Goal: Task Accomplishment & Management: Manage account settings

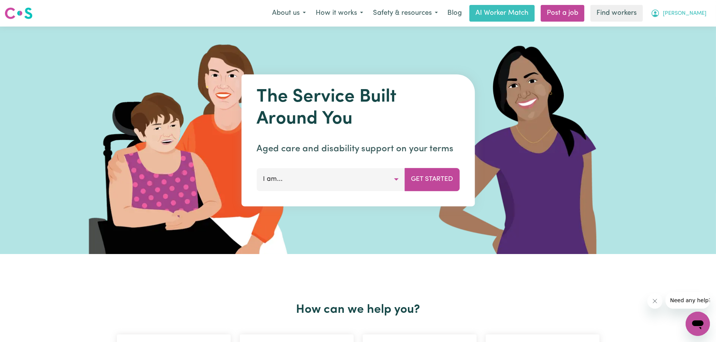
click at [688, 8] on button "[PERSON_NAME]" at bounding box center [679, 13] width 66 height 16
click at [683, 24] on link "My Dashboard" at bounding box center [682, 29] width 60 height 14
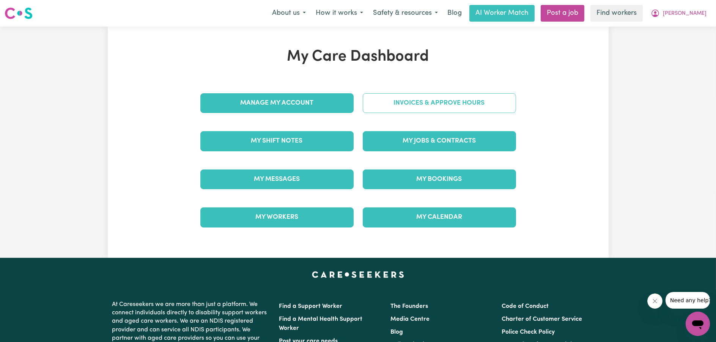
click at [410, 105] on link "Invoices & Approve Hours" at bounding box center [439, 103] width 153 height 20
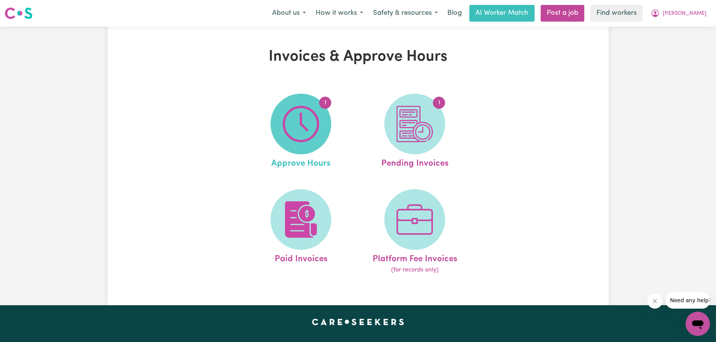
click at [301, 122] on img at bounding box center [301, 124] width 36 height 36
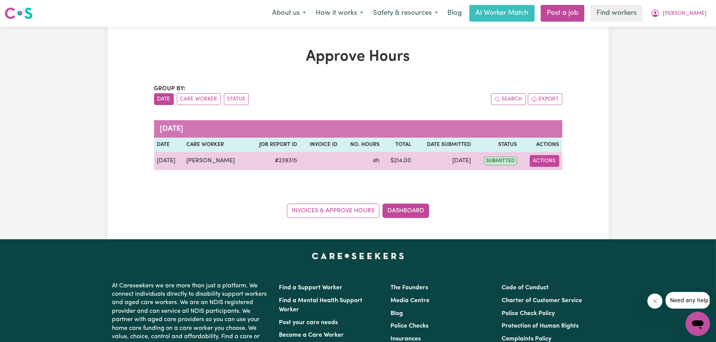
click at [539, 161] on button "Actions" at bounding box center [545, 161] width 30 height 12
click at [560, 178] on link "View Job Report" at bounding box center [563, 178] width 65 height 15
select select "pm"
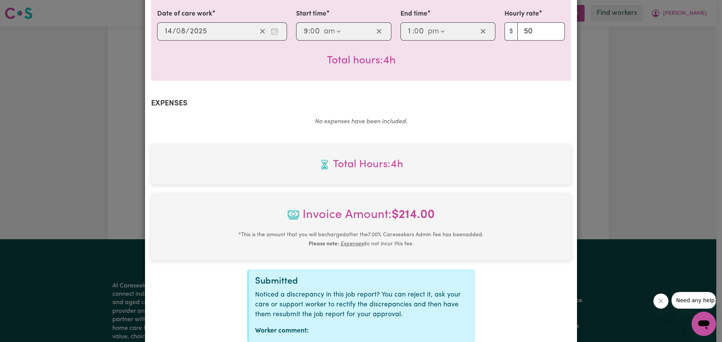
scroll to position [243, 0]
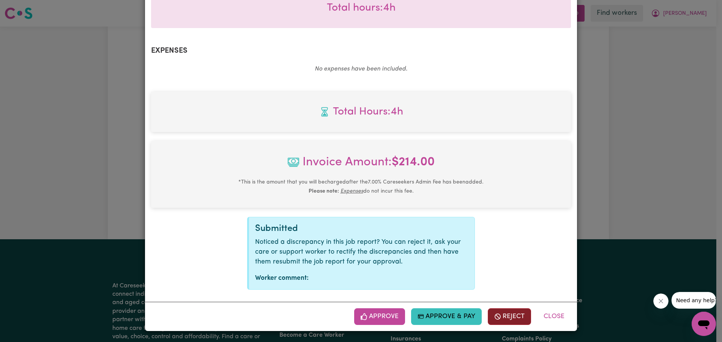
click at [513, 319] on button "Reject" at bounding box center [509, 317] width 43 height 17
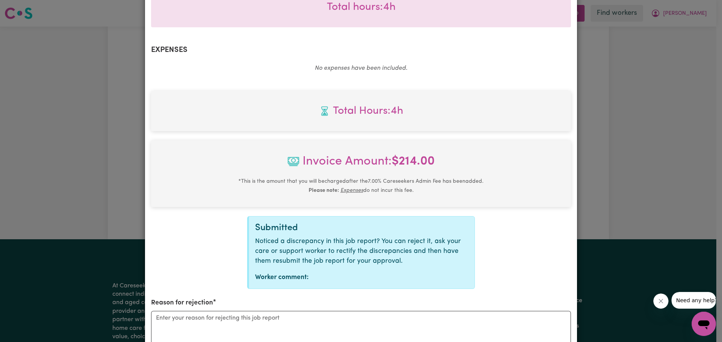
scroll to position [337, 0]
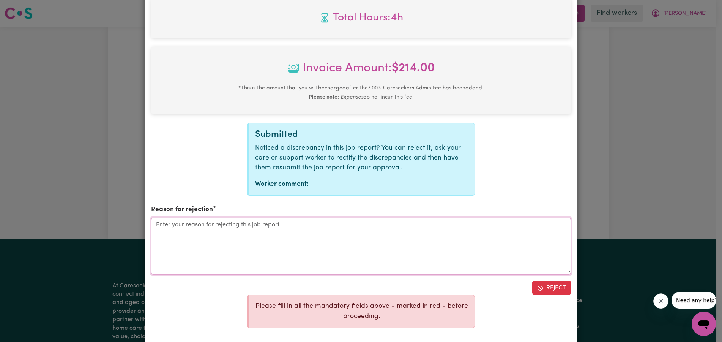
click at [311, 250] on textarea "Reason for rejection" at bounding box center [361, 246] width 420 height 57
type textarea "provider incorrectly entered"
click at [550, 289] on button "Reject" at bounding box center [551, 288] width 39 height 14
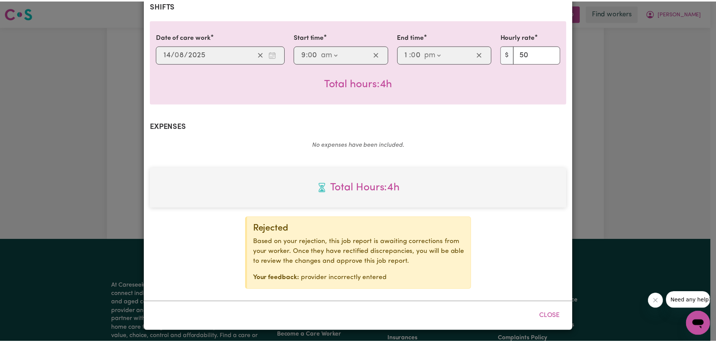
scroll to position [167, 0]
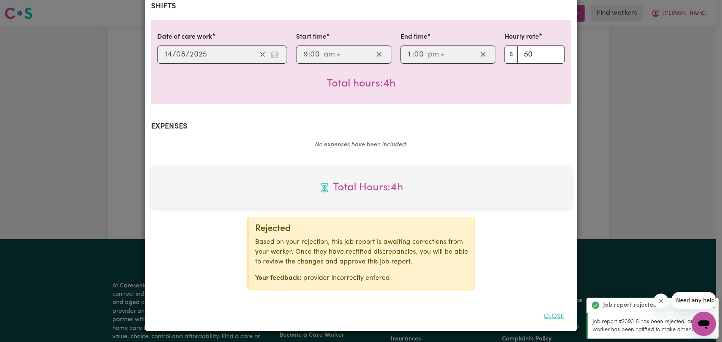
click at [561, 317] on button "Close" at bounding box center [554, 317] width 34 height 17
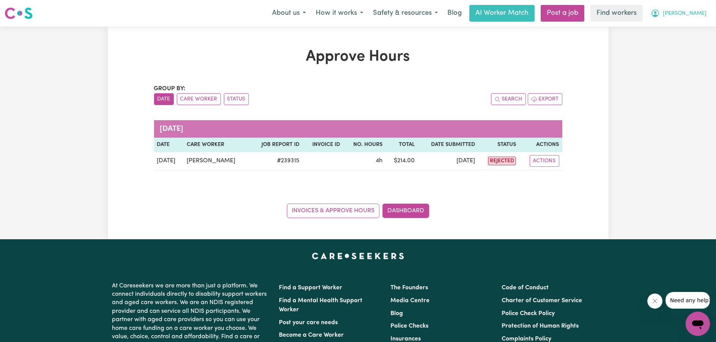
click at [694, 15] on span "[PERSON_NAME]" at bounding box center [685, 13] width 44 height 8
click at [688, 30] on link "My Dashboard" at bounding box center [682, 29] width 60 height 14
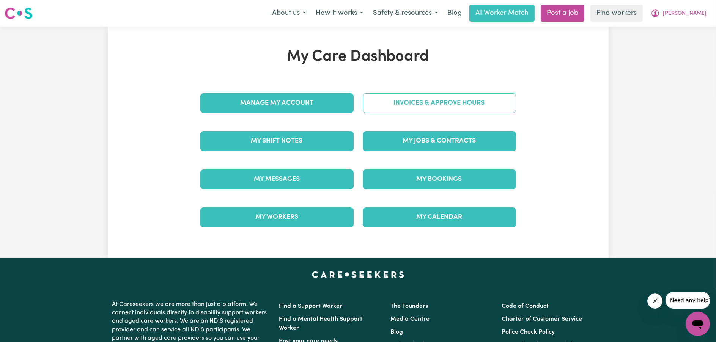
click at [461, 104] on link "Invoices & Approve Hours" at bounding box center [439, 103] width 153 height 20
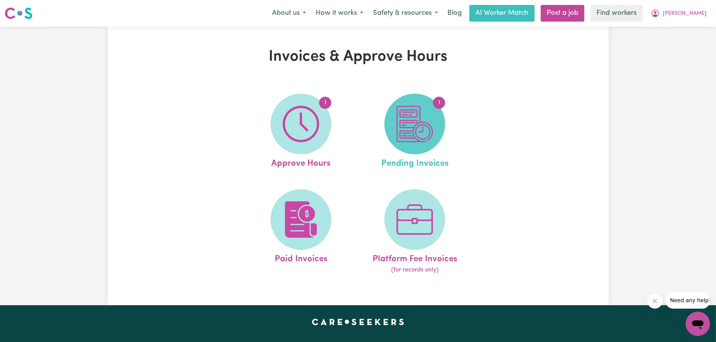
click at [419, 114] on img at bounding box center [415, 124] width 36 height 36
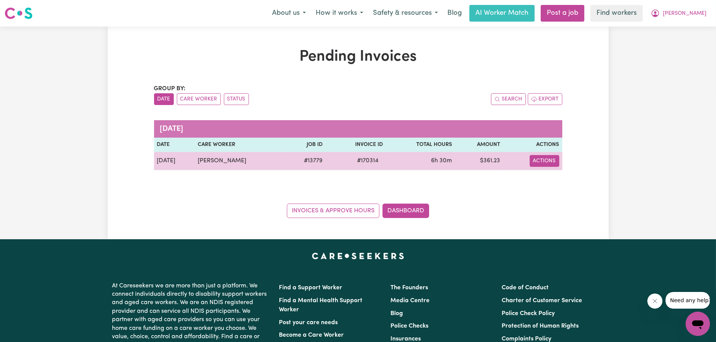
click at [535, 163] on button "Actions" at bounding box center [545, 161] width 30 height 12
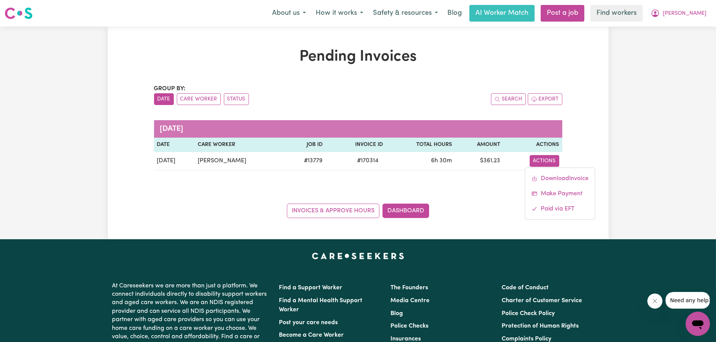
click at [595, 94] on div "Pending Invoices Group by: Date Care Worker Status Search Export [DATE] Date Ca…" at bounding box center [358, 133] width 501 height 170
click at [683, 12] on button "[PERSON_NAME]" at bounding box center [679, 13] width 66 height 16
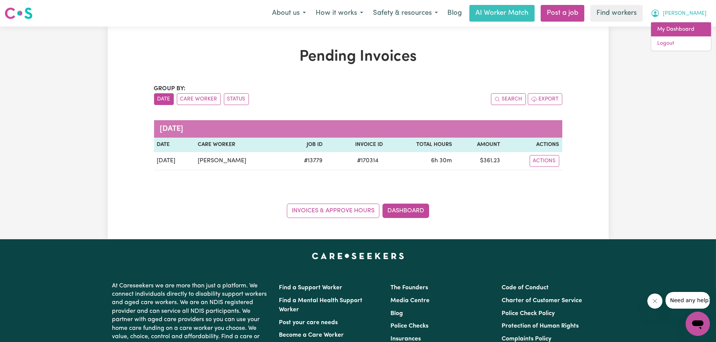
click at [683, 24] on link "My Dashboard" at bounding box center [682, 29] width 60 height 14
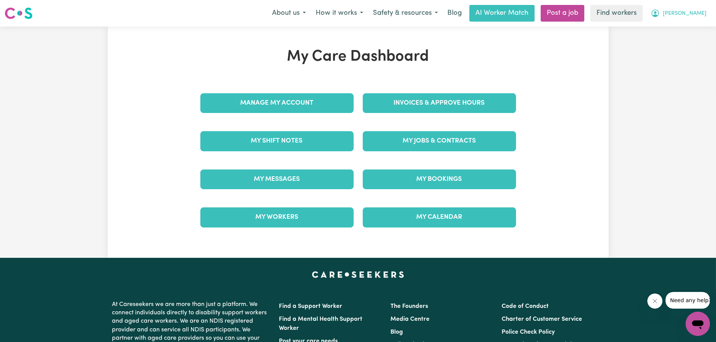
click at [685, 17] on button "[PERSON_NAME]" at bounding box center [679, 13] width 66 height 16
click at [684, 28] on link "My Dashboard" at bounding box center [682, 29] width 60 height 14
click at [674, 24] on link "My Dashboard" at bounding box center [682, 29] width 60 height 14
click at [494, 62] on h1 "My Care Dashboard" at bounding box center [358, 57] width 325 height 18
click at [660, 9] on icon "My Account" at bounding box center [655, 13] width 9 height 9
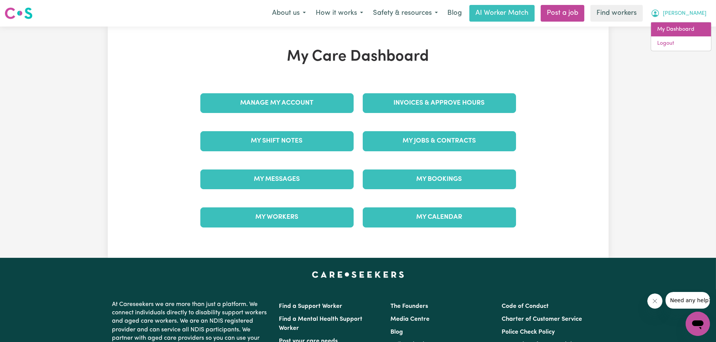
click at [675, 26] on link "My Dashboard" at bounding box center [682, 29] width 60 height 14
click at [670, 30] on link "My Dashboard" at bounding box center [682, 29] width 60 height 14
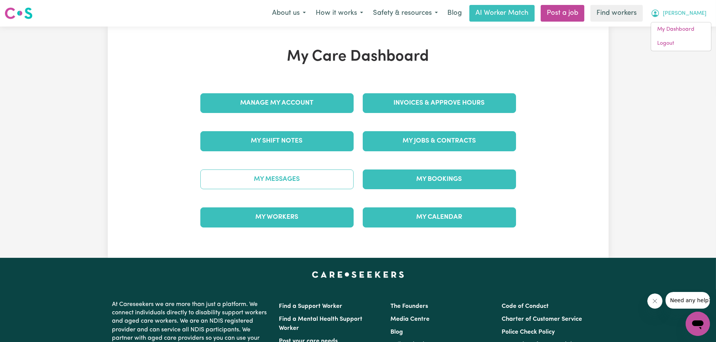
click at [274, 181] on link "My Messages" at bounding box center [276, 180] width 153 height 20
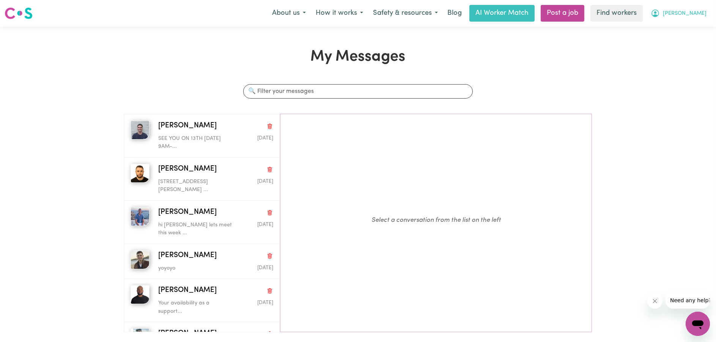
click at [683, 11] on button "[PERSON_NAME]" at bounding box center [679, 13] width 66 height 16
click at [675, 29] on link "My Dashboard" at bounding box center [682, 29] width 60 height 14
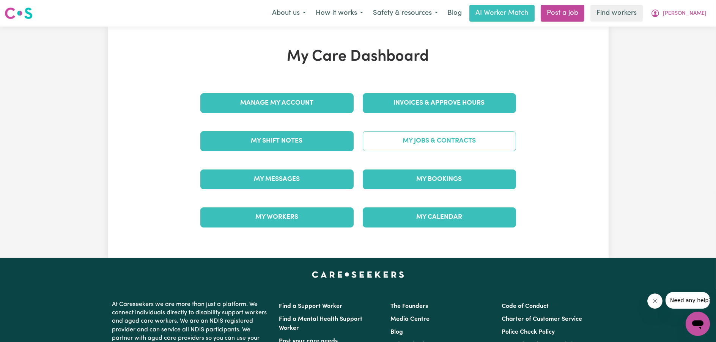
click at [420, 137] on link "My Jobs & Contracts" at bounding box center [439, 141] width 153 height 20
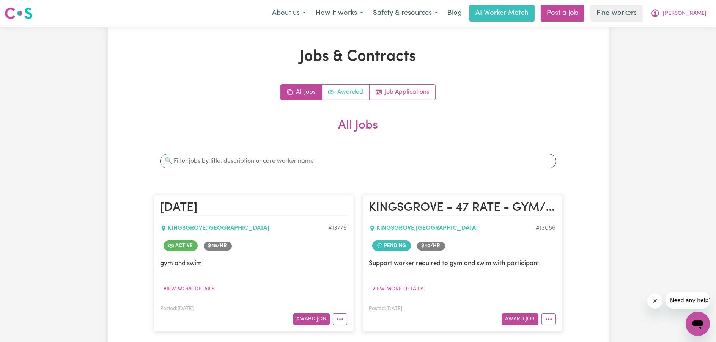
click at [352, 96] on link "Awarded" at bounding box center [345, 92] width 47 height 15
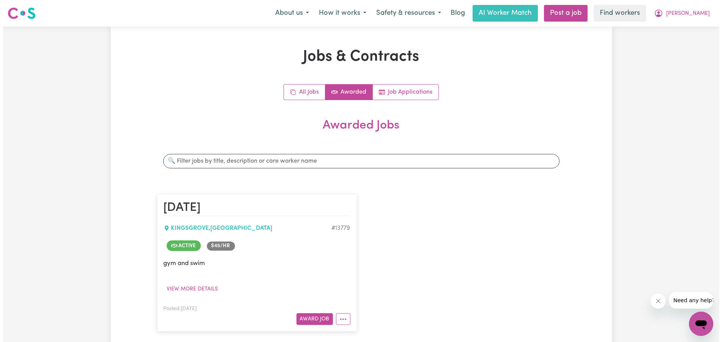
scroll to position [76, 0]
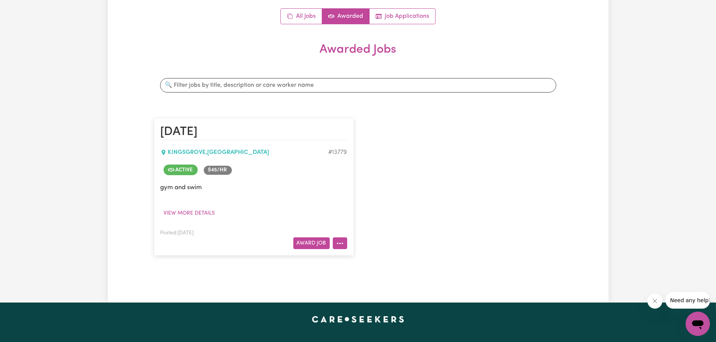
click at [344, 244] on button "More options" at bounding box center [340, 244] width 14 height 12
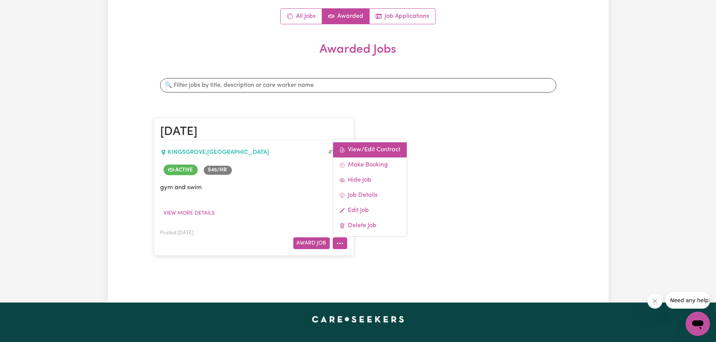
click at [377, 147] on link "View/Edit Contract" at bounding box center [370, 149] width 74 height 15
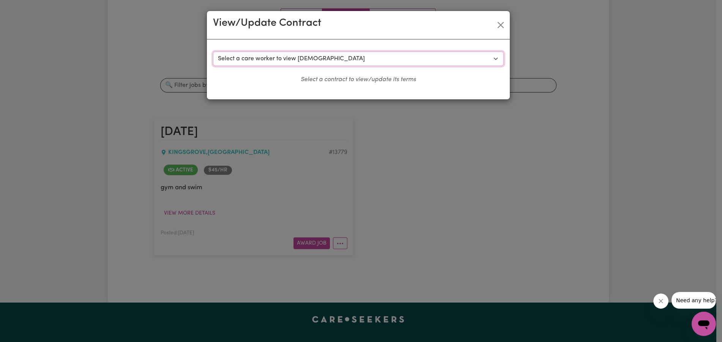
click at [372, 54] on select "Select a care worker to view [DEMOGRAPHIC_DATA] #9916 - [PERSON_NAME] (contract…" at bounding box center [358, 59] width 291 height 14
click at [495, 23] on button "Close" at bounding box center [501, 25] width 12 height 12
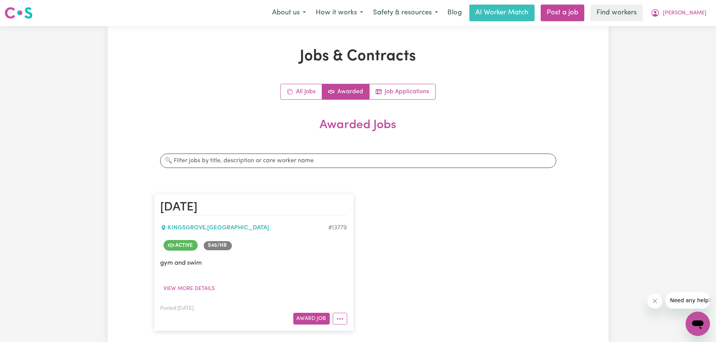
scroll to position [0, 0]
click at [311, 88] on link "All Jobs" at bounding box center [301, 92] width 41 height 15
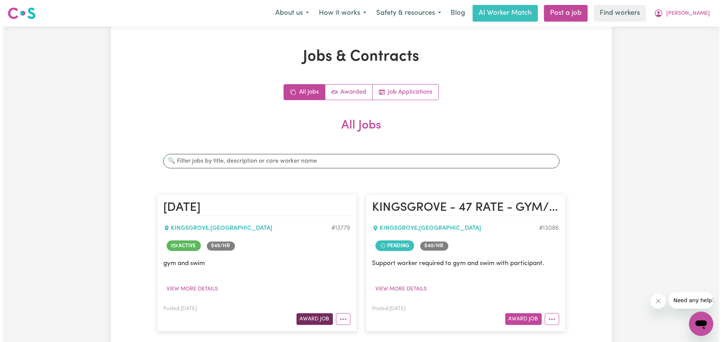
scroll to position [114, 0]
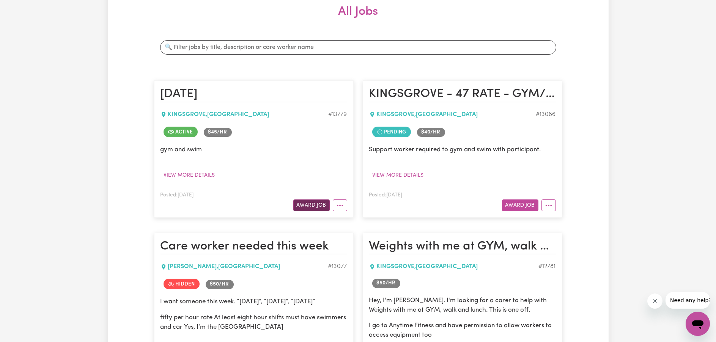
click at [320, 206] on button "Award Job" at bounding box center [311, 206] width 36 height 12
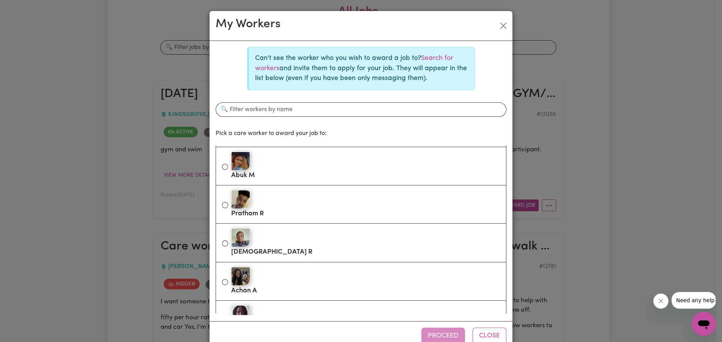
scroll to position [228, 0]
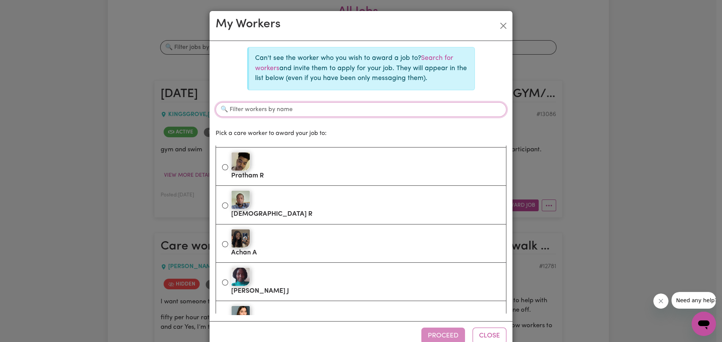
click at [303, 112] on input "Filter workers by name" at bounding box center [361, 110] width 291 height 14
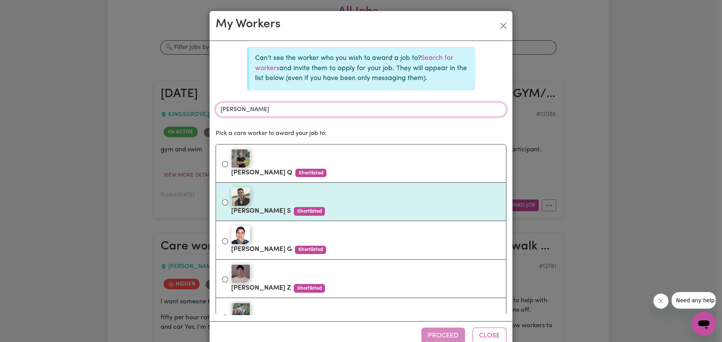
scroll to position [22, 0]
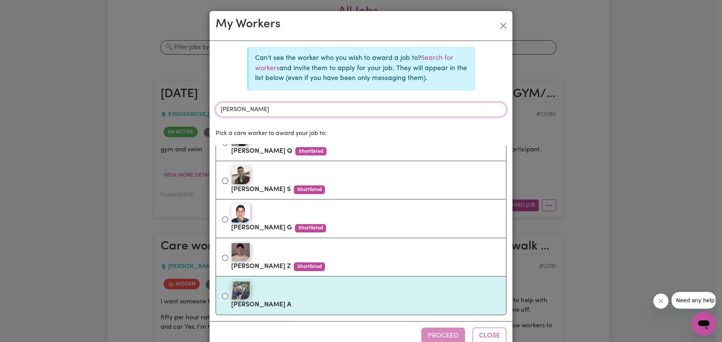
type input "[PERSON_NAME]"
click at [222, 297] on input "[PERSON_NAME]" at bounding box center [225, 296] width 6 height 6
radio input "true"
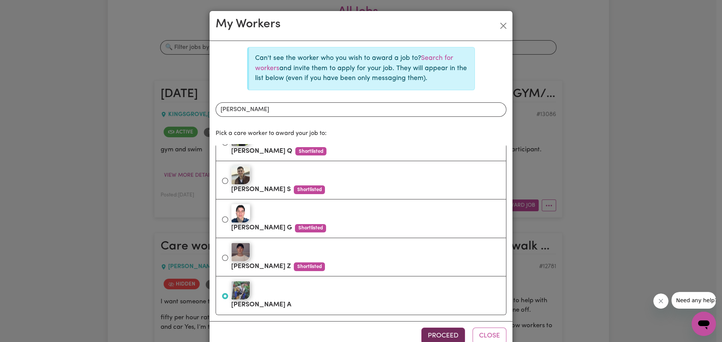
click at [438, 329] on button "Proceed" at bounding box center [443, 336] width 44 height 17
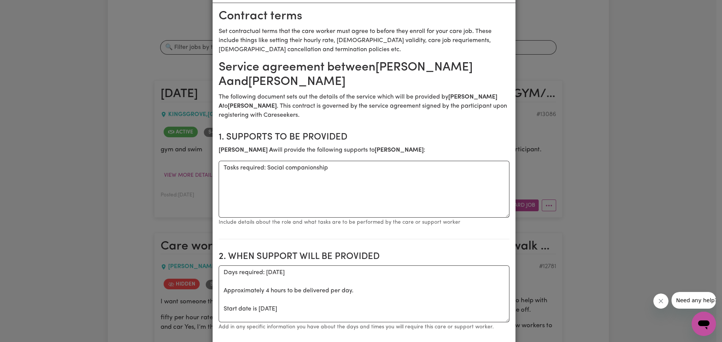
scroll to position [76, 0]
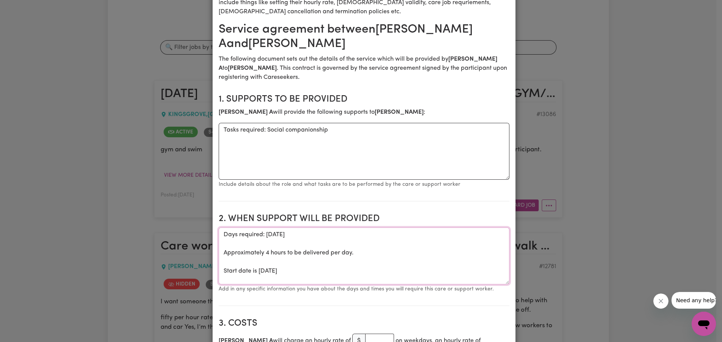
drag, startPoint x: 340, startPoint y: 270, endPoint x: 238, endPoint y: 230, distance: 109.6
click at [238, 230] on textarea "Days required: [DATE] Approximately 4 hours to be delivered per day. Start date…" at bounding box center [364, 256] width 291 height 57
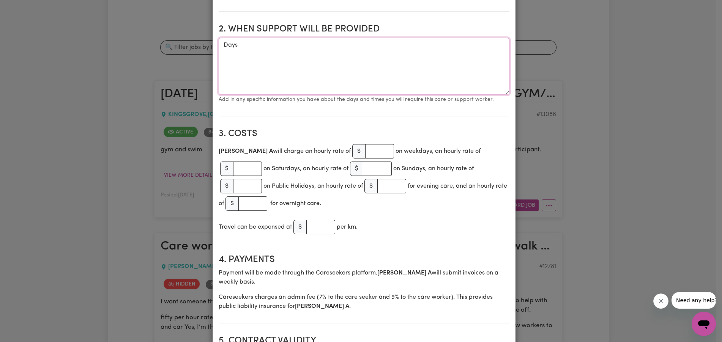
scroll to position [304, 0]
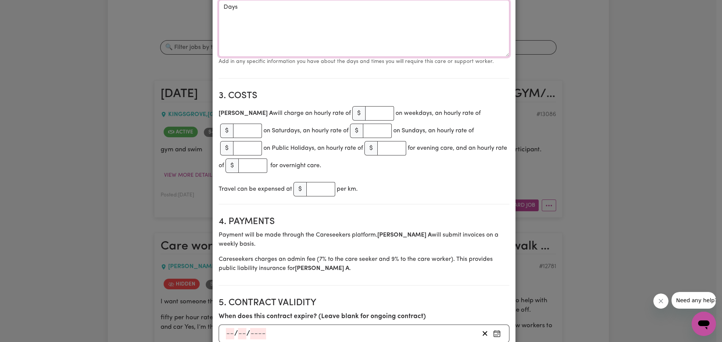
type textarea "Days"
click at [365, 109] on input "number" at bounding box center [379, 113] width 29 height 14
type input "50"
click at [262, 124] on input "number" at bounding box center [247, 131] width 29 height 14
type input "40"
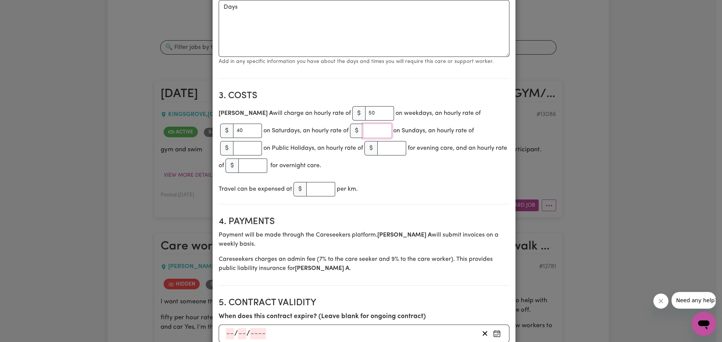
click at [363, 135] on input "number" at bounding box center [377, 131] width 29 height 14
type input "50"
click at [262, 141] on input "number" at bounding box center [247, 148] width 29 height 14
type input "50"
click at [377, 149] on input "number" at bounding box center [391, 148] width 29 height 14
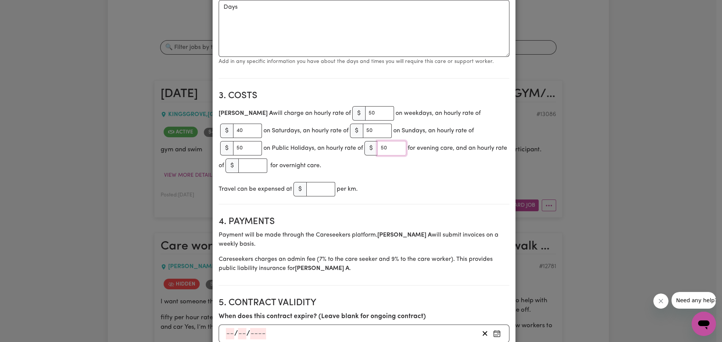
type input "50"
click at [267, 159] on input "number" at bounding box center [252, 166] width 29 height 14
type input "50"
type input "-1"
click at [323, 183] on input "-1" at bounding box center [320, 189] width 29 height 14
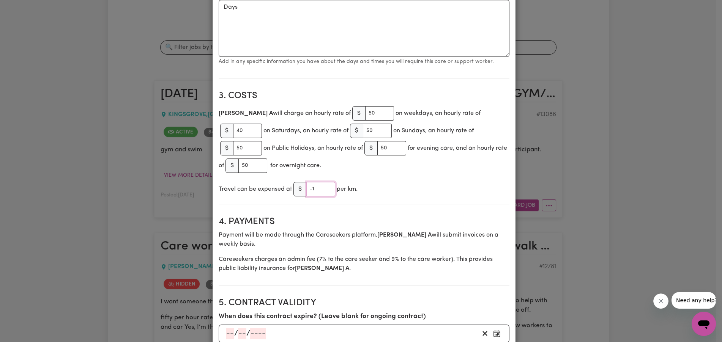
drag, startPoint x: 320, startPoint y: 181, endPoint x: 297, endPoint y: 176, distance: 23.0
click at [297, 182] on div "$ -1" at bounding box center [314, 189] width 42 height 14
click at [307, 182] on input ".90" at bounding box center [320, 189] width 29 height 14
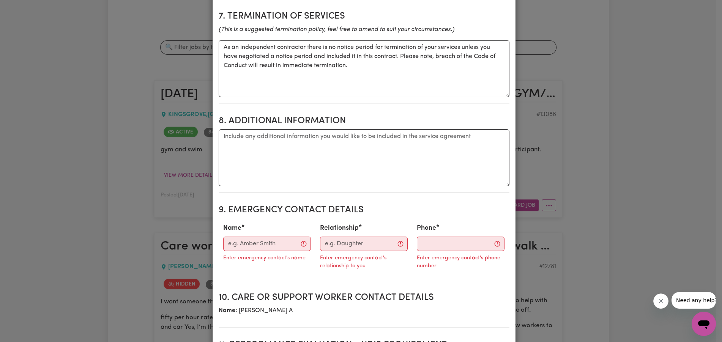
scroll to position [835, 0]
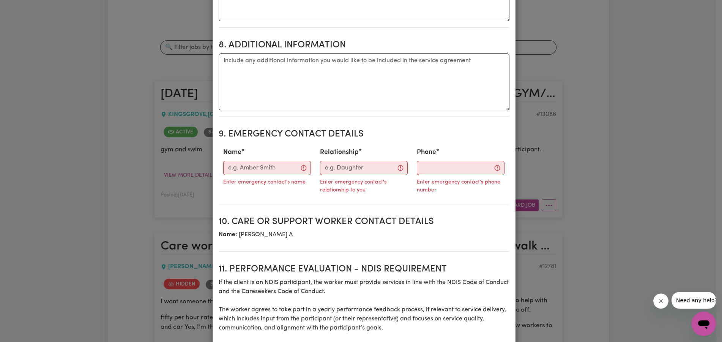
type input "0.90"
click at [276, 161] on input "Name" at bounding box center [267, 168] width 88 height 14
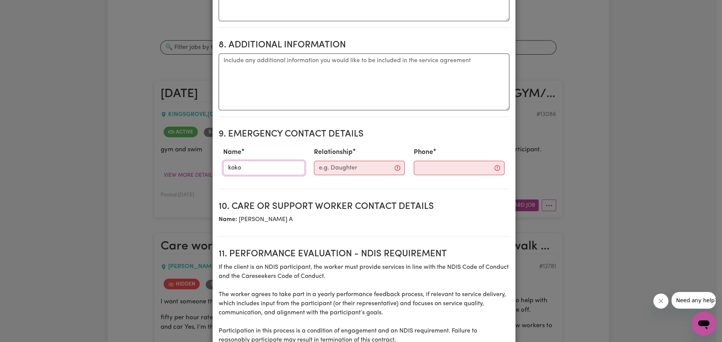
type input "koko"
click at [354, 161] on input "Relationship" at bounding box center [359, 168] width 91 height 14
type input "mum"
click at [411, 161] on input "Phone" at bounding box center [453, 168] width 92 height 14
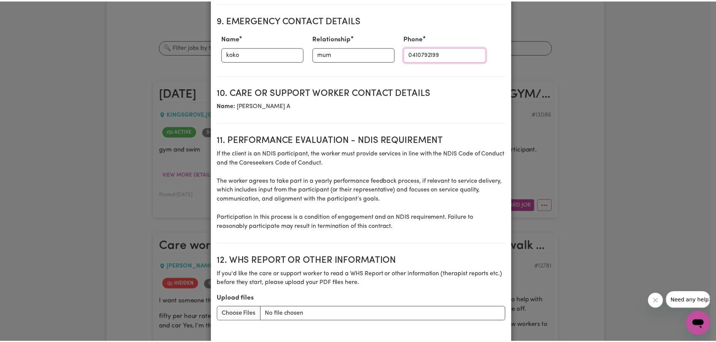
scroll to position [983, 0]
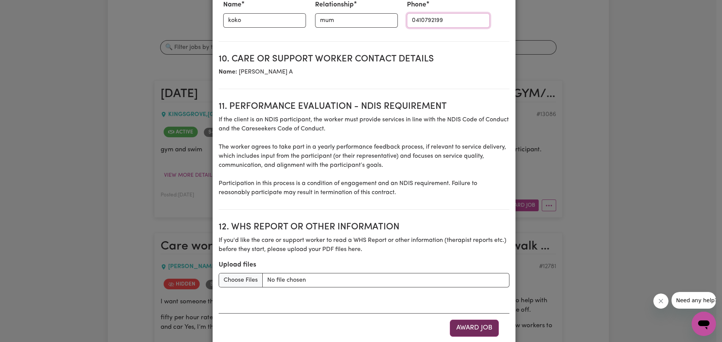
type input "0410792199"
click at [461, 320] on button "Award Job" at bounding box center [474, 328] width 49 height 17
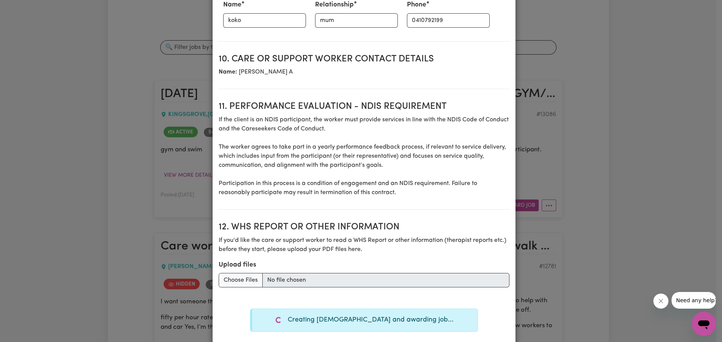
type textarea "Days required: [DATE] Approximately 4 hours to be delivered per day. Start date…"
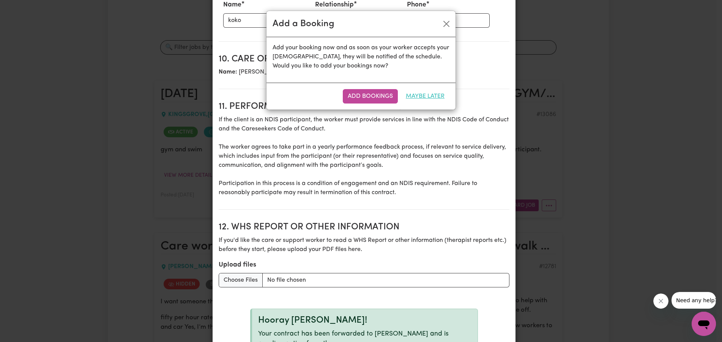
click at [424, 94] on button "Maybe Later" at bounding box center [425, 96] width 49 height 14
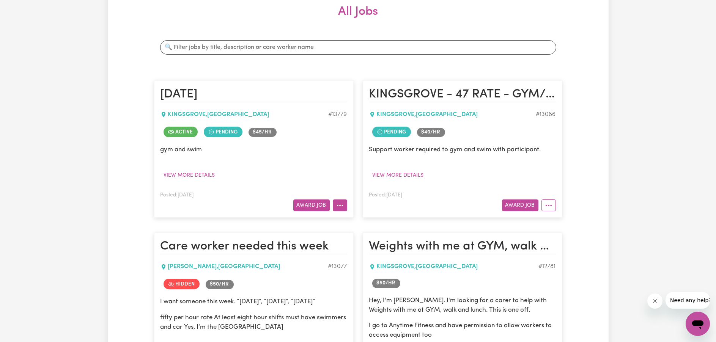
click at [338, 200] on button "More options" at bounding box center [340, 206] width 14 height 12
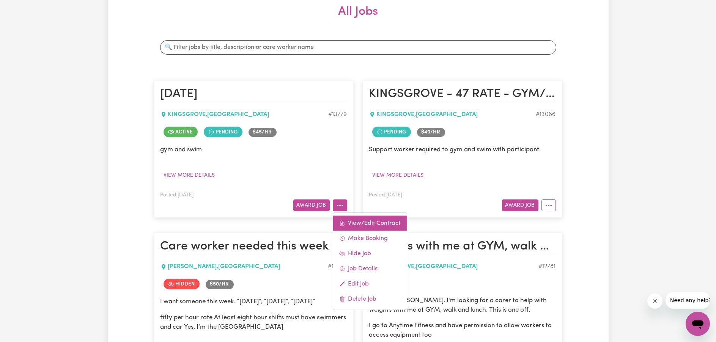
click at [350, 222] on link "View/Edit Contract" at bounding box center [370, 223] width 74 height 15
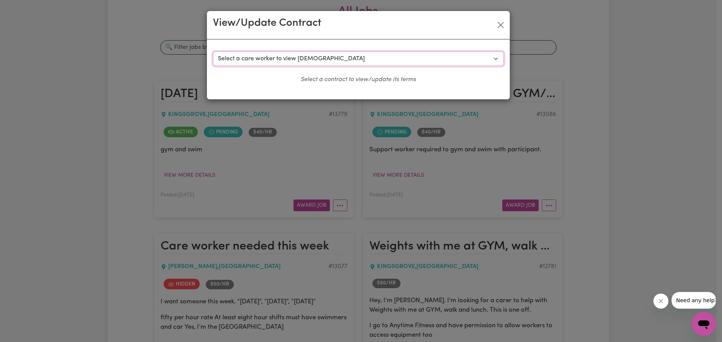
click at [304, 56] on select "Select a care worker to view contract #9916 - Nicholas D (contract terminated) …" at bounding box center [358, 59] width 291 height 14
click at [502, 23] on button "Close" at bounding box center [501, 25] width 12 height 12
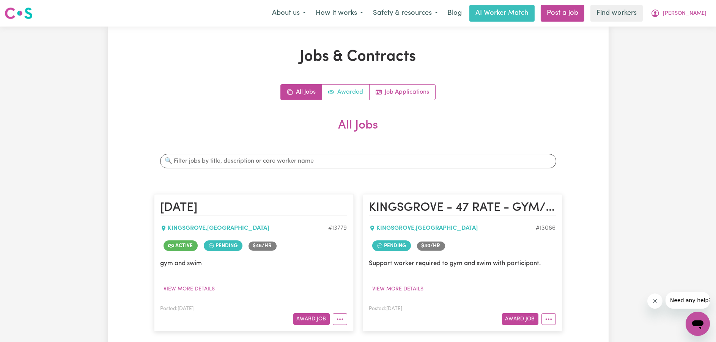
click at [350, 90] on link "Awarded" at bounding box center [345, 92] width 47 height 15
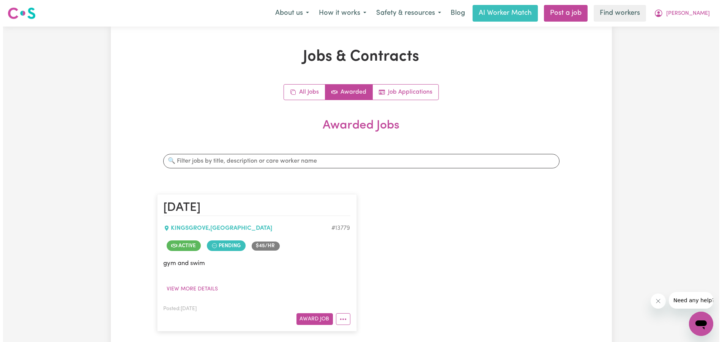
scroll to position [76, 0]
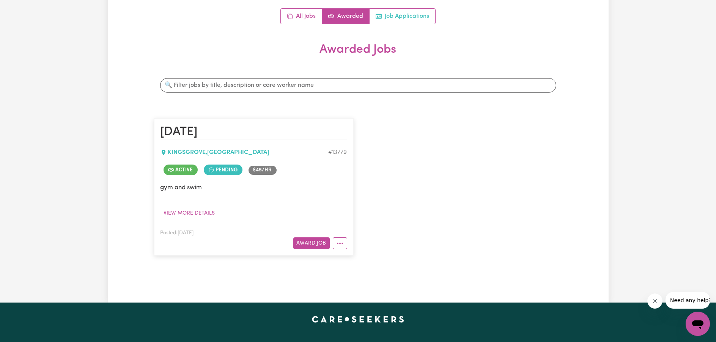
click at [418, 19] on link "Job Applications" at bounding box center [403, 16] width 66 height 15
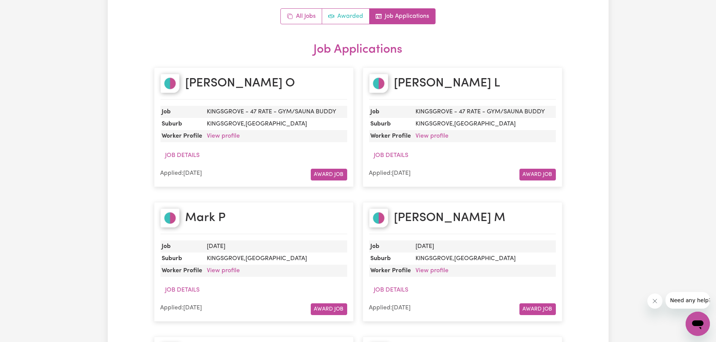
click at [357, 17] on link "Awarded" at bounding box center [345, 16] width 47 height 15
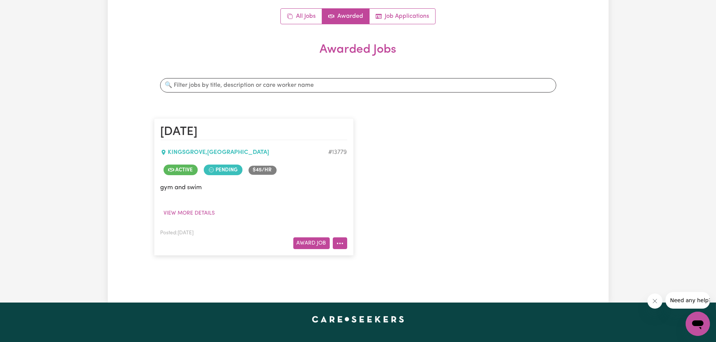
click at [341, 241] on icon "More options" at bounding box center [340, 244] width 8 height 8
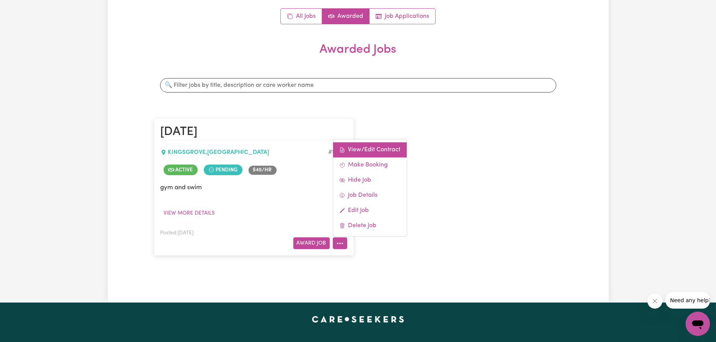
click at [365, 147] on link "View/Edit Contract" at bounding box center [370, 149] width 74 height 15
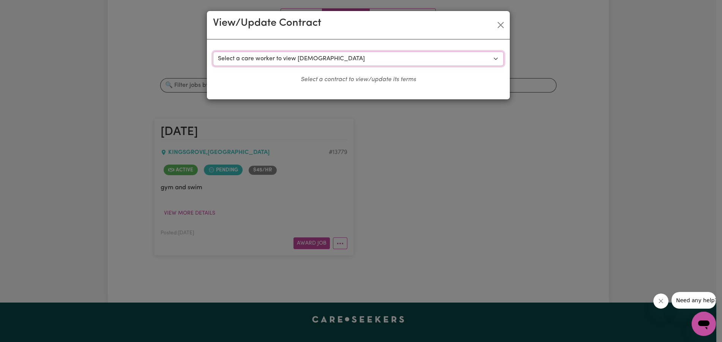
click at [378, 63] on select "Select a care worker to view contract #9916 - Nicholas D (contract terminated) …" at bounding box center [358, 59] width 291 height 14
drag, startPoint x: 396, startPoint y: 42, endPoint x: 406, endPoint y: 36, distance: 12.2
click at [396, 42] on div "Select a contract to view Select a care worker to view contract #9916 - Nichola…" at bounding box center [358, 69] width 303 height 60
click at [500, 22] on button "Close" at bounding box center [501, 25] width 12 height 12
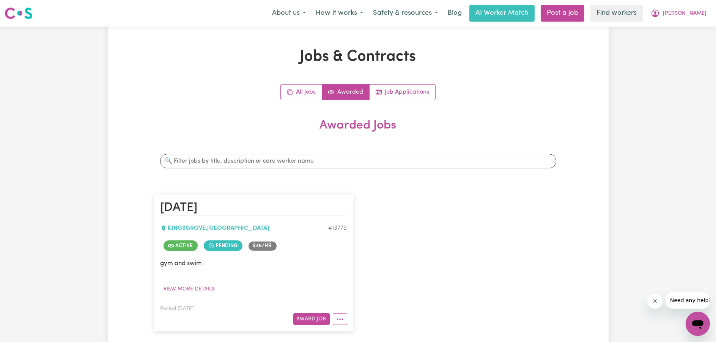
scroll to position [0, 0]
click at [297, 90] on link "All Jobs" at bounding box center [301, 92] width 41 height 15
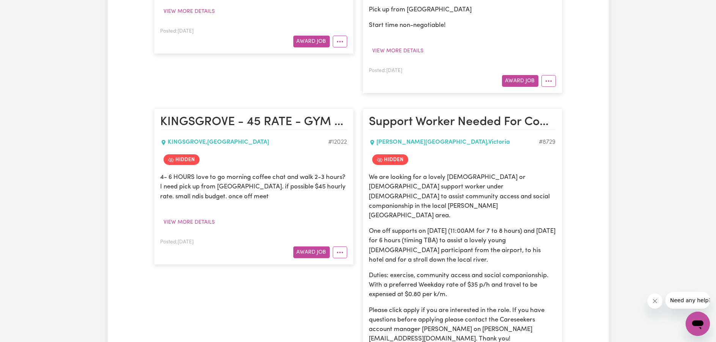
scroll to position [266, 0]
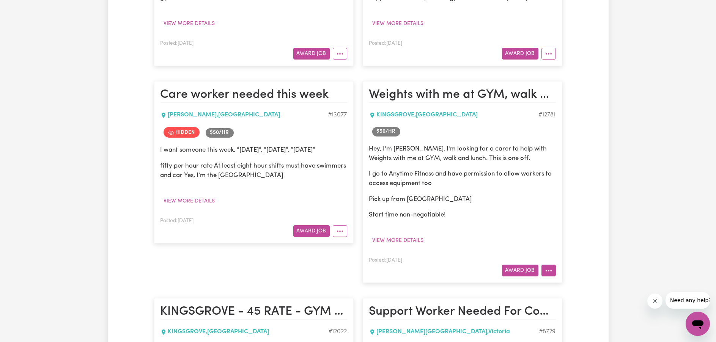
click at [549, 270] on icon "More options" at bounding box center [549, 271] width 8 height 8
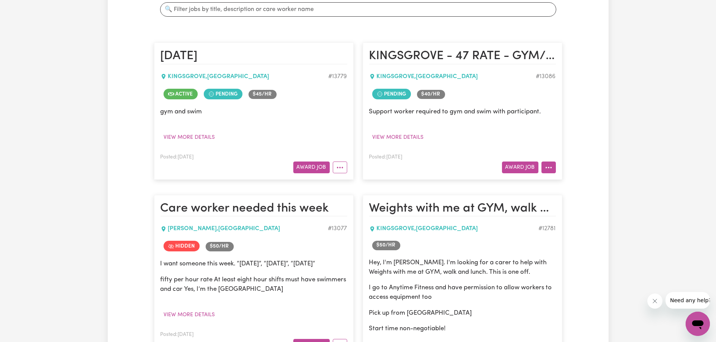
click at [551, 165] on icon "More options" at bounding box center [549, 168] width 8 height 8
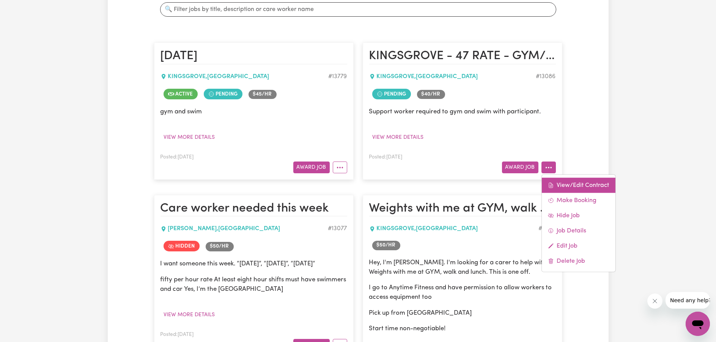
click at [556, 189] on link "View/Edit Contract" at bounding box center [579, 185] width 74 height 15
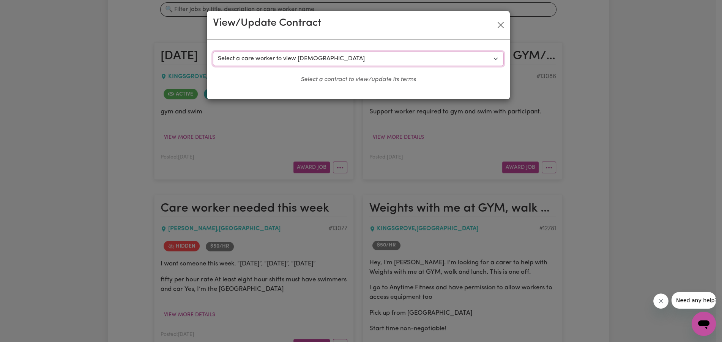
click at [372, 58] on select "Select a care worker to view contract #9590 - Nicolas G (contract terminated) #…" at bounding box center [358, 59] width 291 height 14
click at [416, 40] on div "Select a contract to view Select a care worker to view contract #9590 - Nicolas…" at bounding box center [358, 69] width 303 height 60
drag, startPoint x: 491, startPoint y: 43, endPoint x: 498, endPoint y: 42, distance: 7.6
drag, startPoint x: 498, startPoint y: 42, endPoint x: 491, endPoint y: 14, distance: 29.3
click at [486, 12] on div "View/Update Contract" at bounding box center [358, 25] width 303 height 28
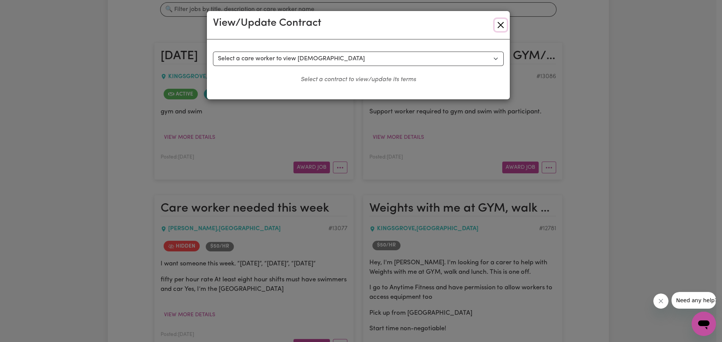
click at [500, 30] on button "Close" at bounding box center [501, 25] width 12 height 12
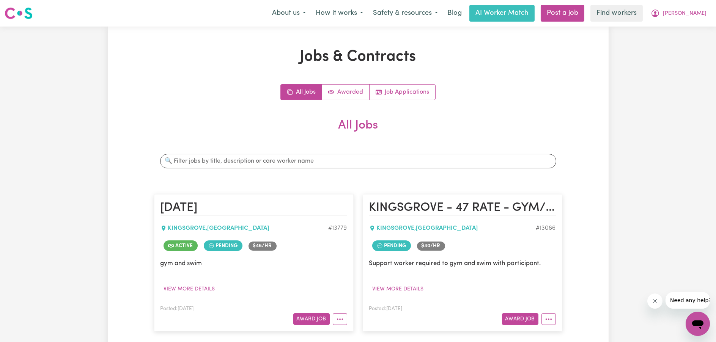
scroll to position [0, 0]
click at [409, 93] on link "Job Applications" at bounding box center [403, 92] width 66 height 15
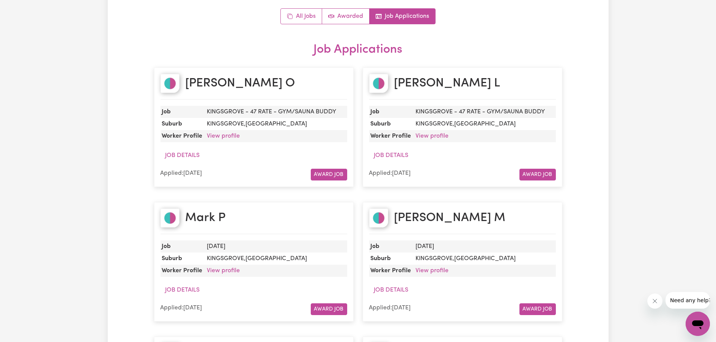
scroll to position [38, 0]
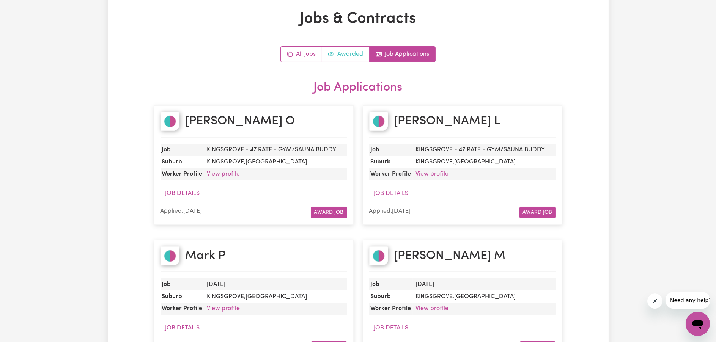
click at [341, 56] on link "Awarded" at bounding box center [345, 54] width 47 height 15
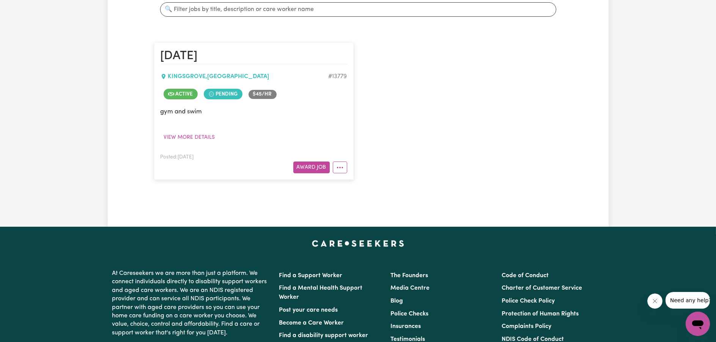
scroll to position [76, 0]
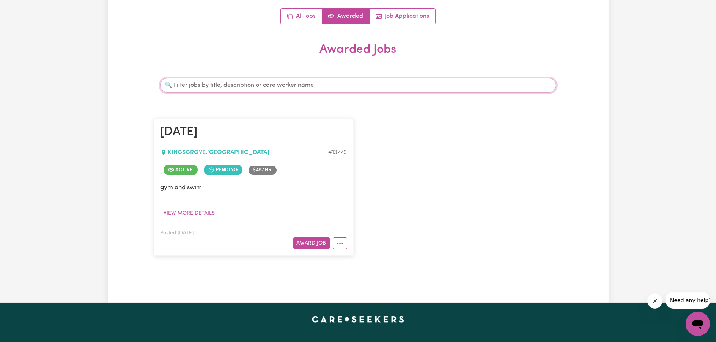
click at [333, 87] on input "Search jobs" at bounding box center [358, 85] width 396 height 14
type input "i"
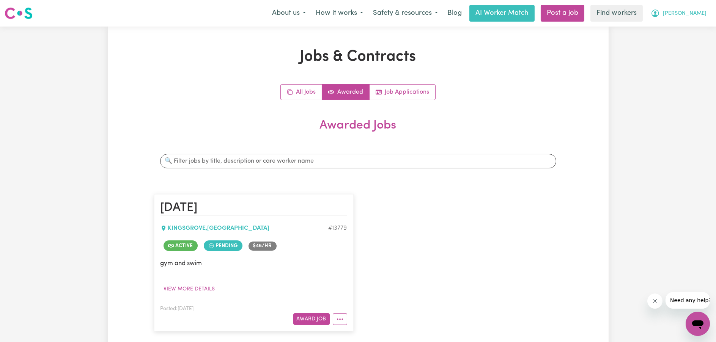
click at [705, 14] on button "[PERSON_NAME]" at bounding box center [679, 13] width 66 height 16
click at [697, 28] on link "My Dashboard" at bounding box center [682, 29] width 60 height 14
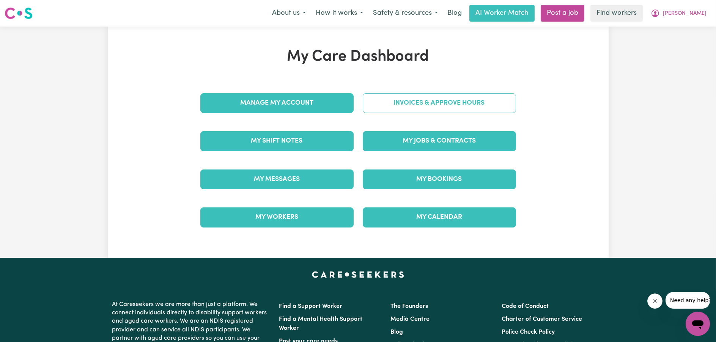
click at [375, 100] on link "Invoices & Approve Hours" at bounding box center [439, 103] width 153 height 20
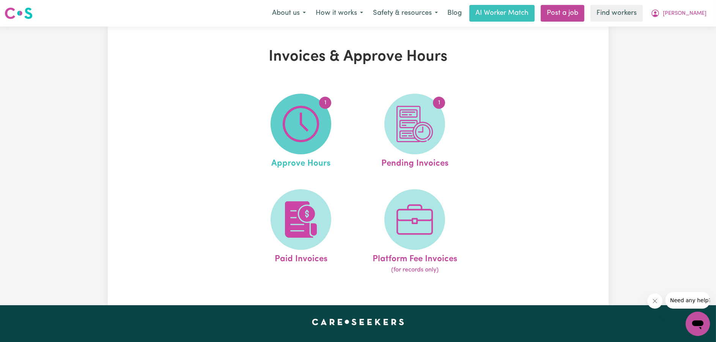
click at [314, 118] on img at bounding box center [301, 124] width 36 height 36
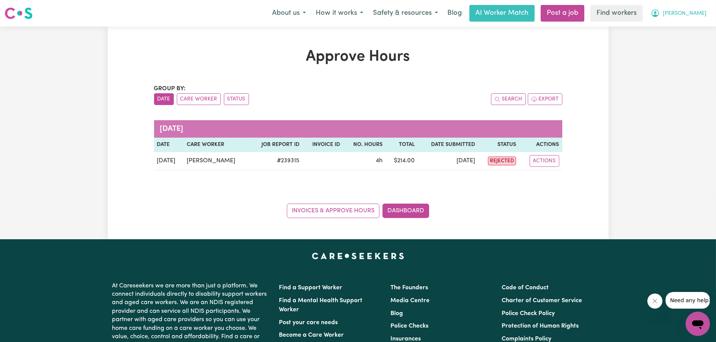
click at [696, 17] on span "[PERSON_NAME]" at bounding box center [685, 13] width 44 height 8
click at [696, 29] on link "My Dashboard" at bounding box center [682, 29] width 60 height 14
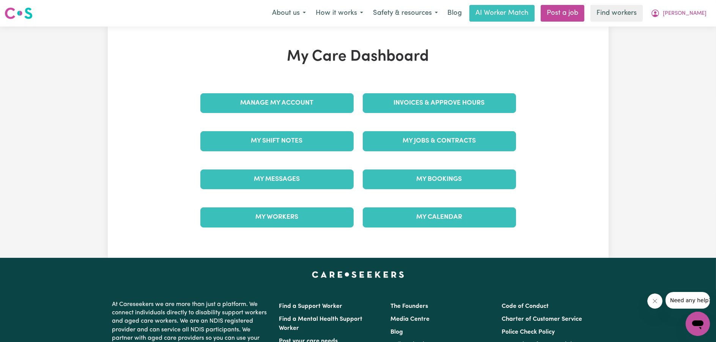
click at [409, 131] on div "My Jobs & Contracts" at bounding box center [439, 141] width 153 height 20
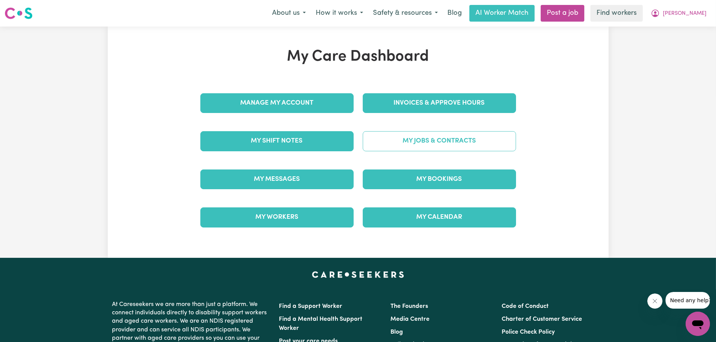
click at [411, 141] on link "My Jobs & Contracts" at bounding box center [439, 141] width 153 height 20
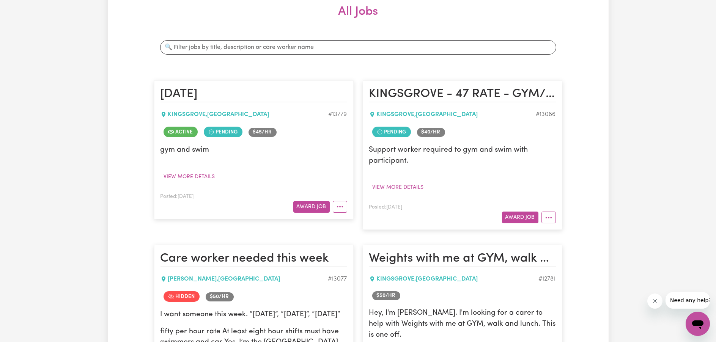
scroll to position [152, 0]
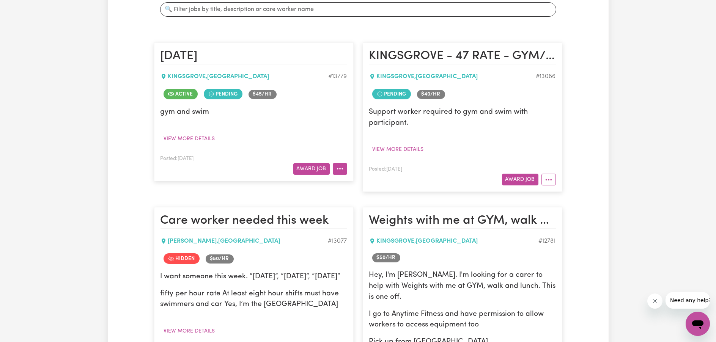
click at [342, 170] on icon "More options" at bounding box center [340, 169] width 8 height 8
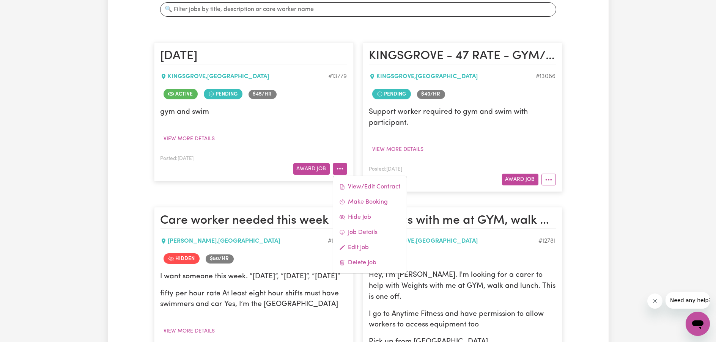
click at [408, 124] on p "Support worker required to gym and swim with participant." at bounding box center [462, 118] width 187 height 22
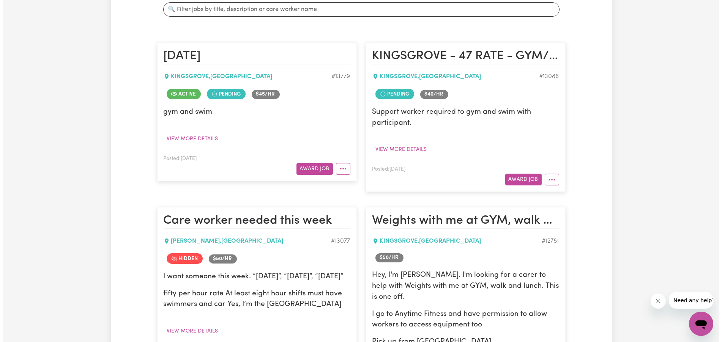
scroll to position [266, 0]
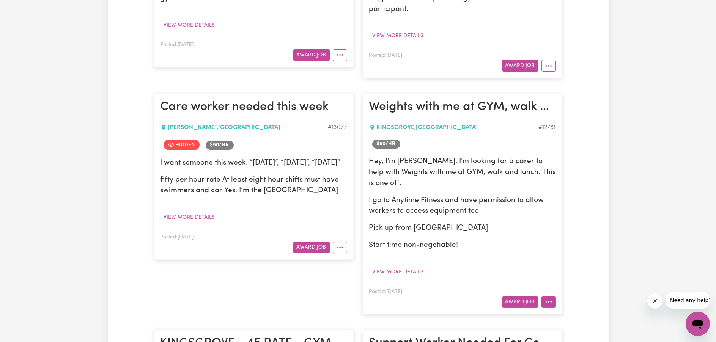
click at [548, 301] on icon "More options" at bounding box center [549, 302] width 8 height 8
click at [559, 256] on link "Job Details" at bounding box center [572, 254] width 60 height 15
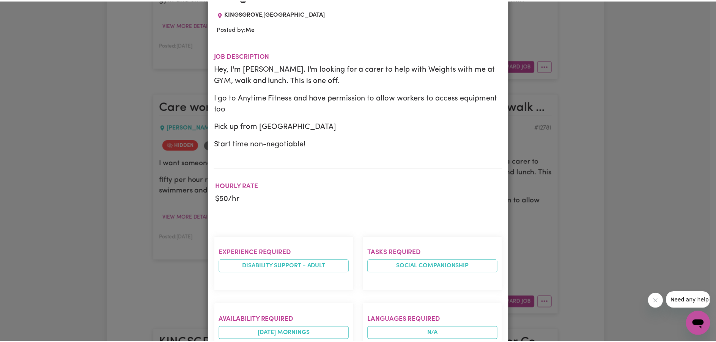
scroll to position [0, 0]
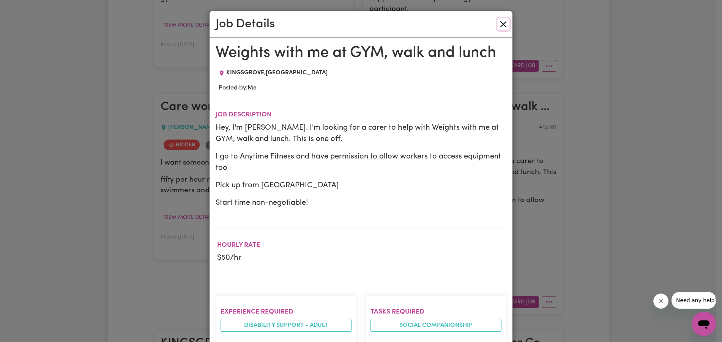
click at [500, 22] on button "Close" at bounding box center [503, 24] width 12 height 12
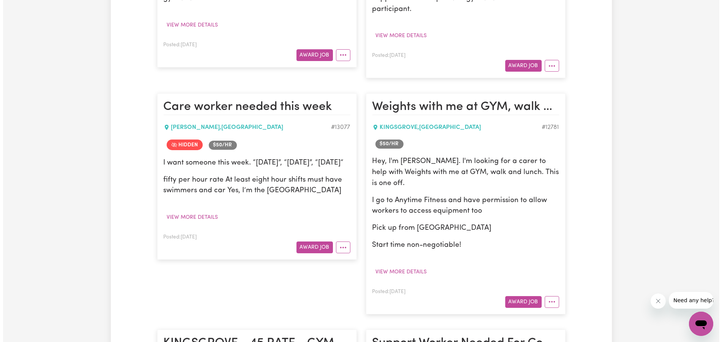
scroll to position [38, 0]
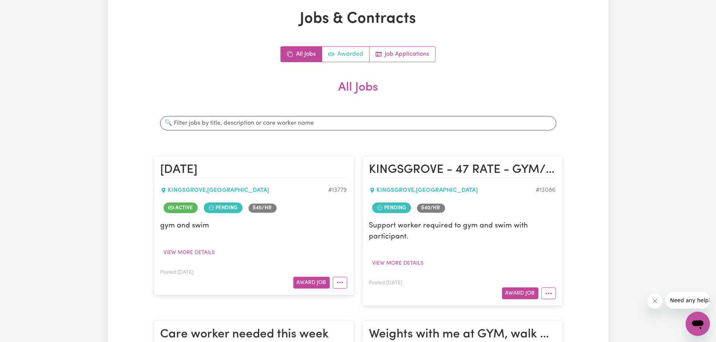
click at [341, 61] on link "Awarded" at bounding box center [345, 54] width 47 height 15
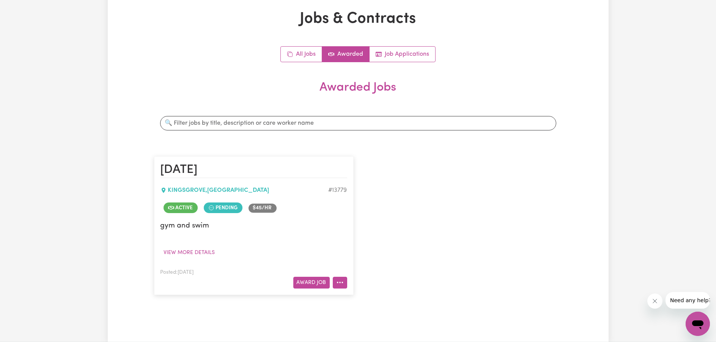
click at [340, 279] on icon "More options" at bounding box center [340, 283] width 8 height 8
click at [373, 192] on link "View/Edit Contract" at bounding box center [370, 189] width 74 height 15
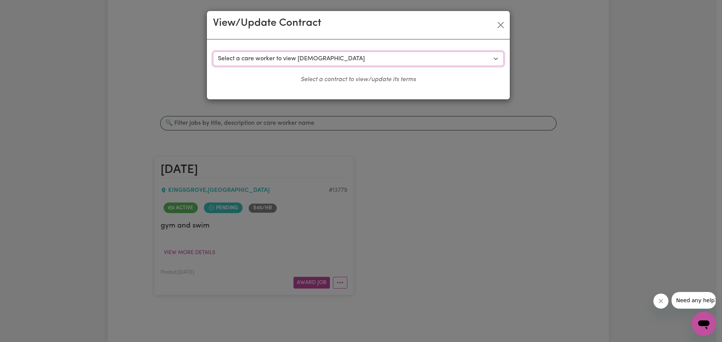
click at [349, 57] on select "Select a care worker to view contract #9916 - Nicholas D (contract terminated) …" at bounding box center [358, 59] width 291 height 14
drag, startPoint x: 373, startPoint y: 33, endPoint x: 382, endPoint y: 30, distance: 9.8
click at [373, 33] on div "View/Update Contract" at bounding box center [358, 25] width 303 height 28
click at [494, 19] on div "View/Update Contract" at bounding box center [358, 25] width 303 height 28
click at [497, 21] on button "Close" at bounding box center [501, 25] width 12 height 12
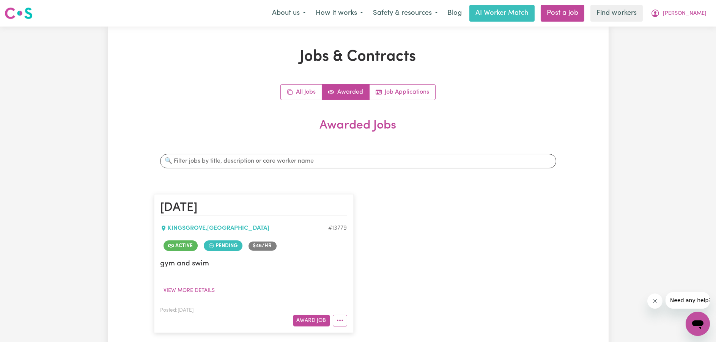
scroll to position [0, 0]
click at [311, 90] on link "All Jobs" at bounding box center [301, 92] width 41 height 15
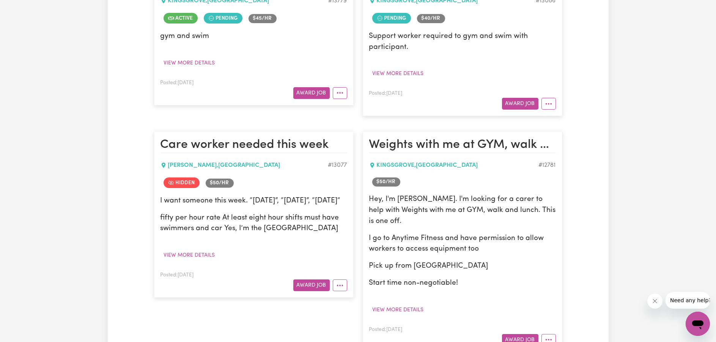
scroll to position [266, 0]
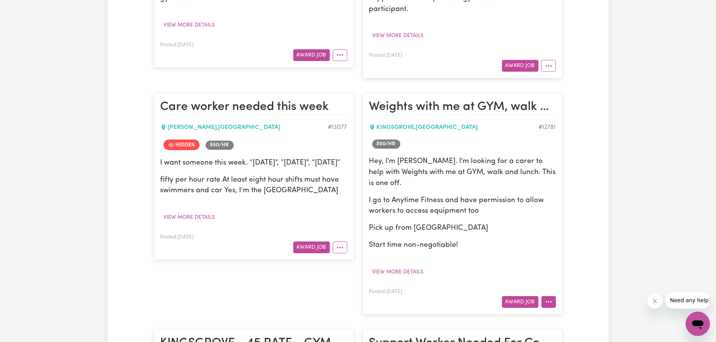
click at [551, 300] on button "More options" at bounding box center [549, 303] width 14 height 12
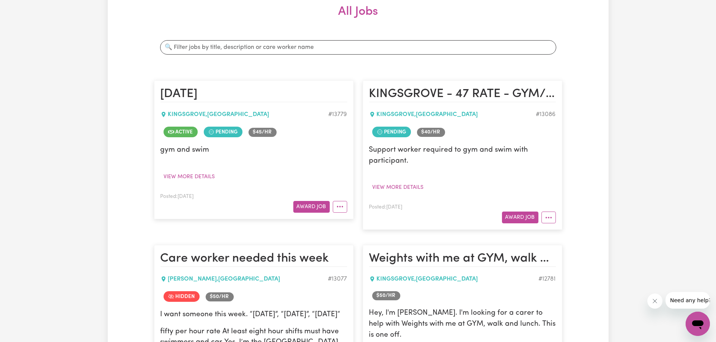
scroll to position [0, 0]
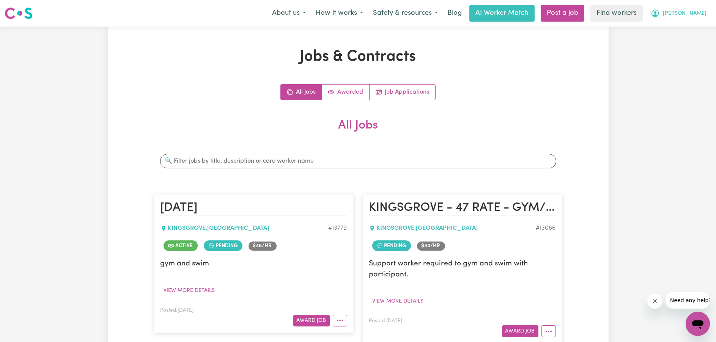
click at [687, 11] on span "[PERSON_NAME]" at bounding box center [685, 13] width 44 height 8
click at [687, 25] on link "My Dashboard" at bounding box center [682, 29] width 60 height 14
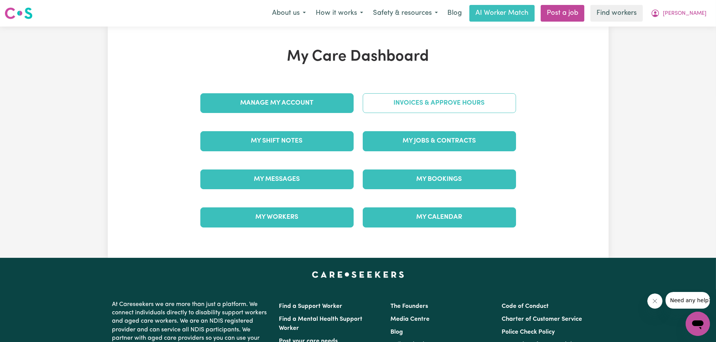
click at [450, 104] on link "Invoices & Approve Hours" at bounding box center [439, 103] width 153 height 20
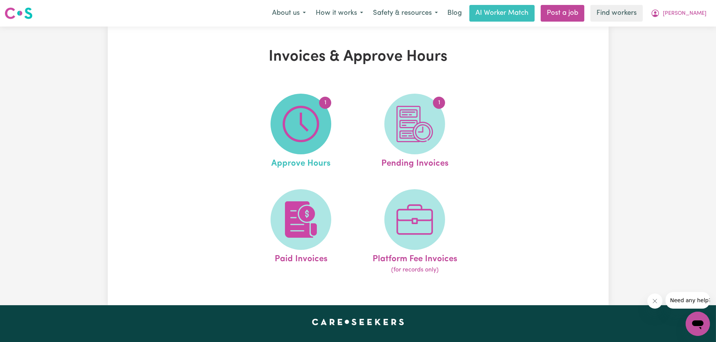
click at [299, 137] on img at bounding box center [301, 124] width 36 height 36
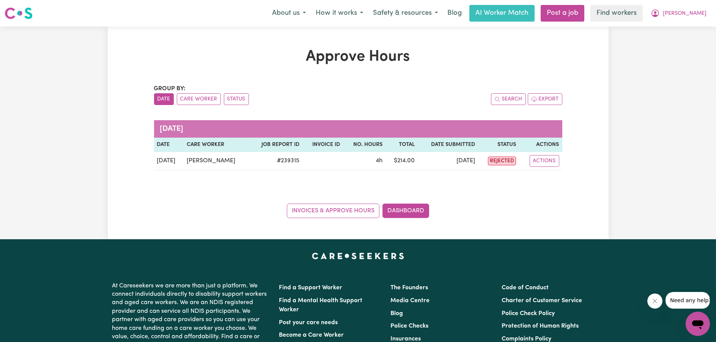
drag, startPoint x: 694, startPoint y: 14, endPoint x: 693, endPoint y: 21, distance: 7.8
click at [695, 14] on span "[PERSON_NAME]" at bounding box center [685, 13] width 44 height 8
click at [692, 26] on link "My Dashboard" at bounding box center [682, 29] width 60 height 14
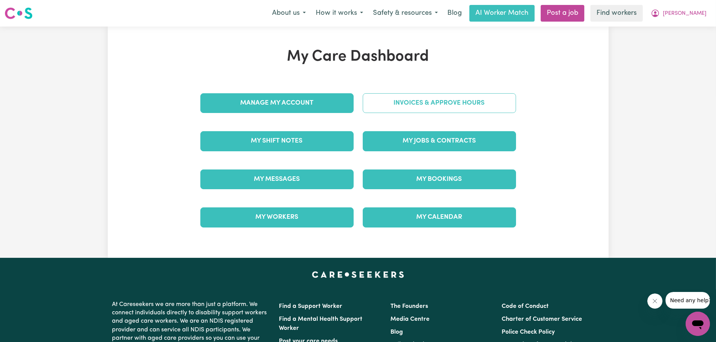
click at [495, 96] on link "Invoices & Approve Hours" at bounding box center [439, 103] width 153 height 20
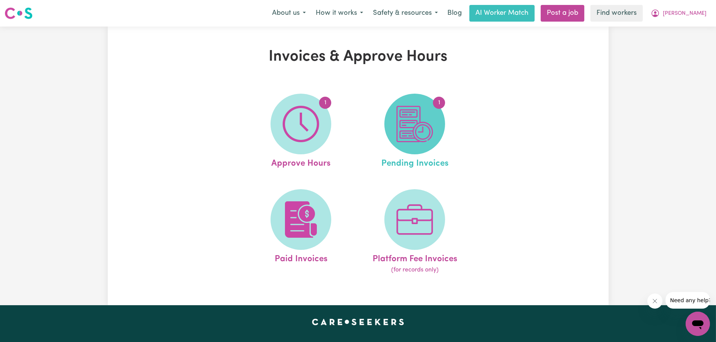
click at [426, 107] on img at bounding box center [415, 124] width 36 height 36
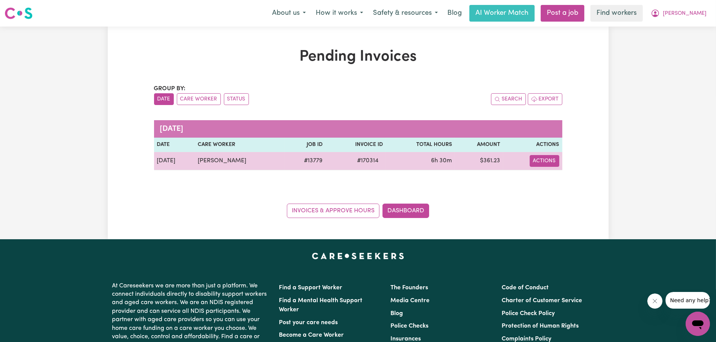
click at [553, 158] on button "Actions" at bounding box center [545, 161] width 30 height 12
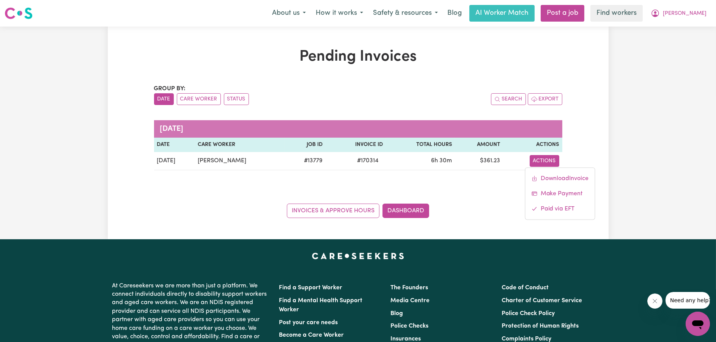
drag, startPoint x: 581, startPoint y: 115, endPoint x: 591, endPoint y: 99, distance: 19.1
click at [581, 115] on div "Pending Invoices Group by: Date Care Worker Status Search Export [DATE] Date Ca…" at bounding box center [358, 133] width 501 height 170
click at [690, 9] on button "[PERSON_NAME]" at bounding box center [679, 13] width 66 height 16
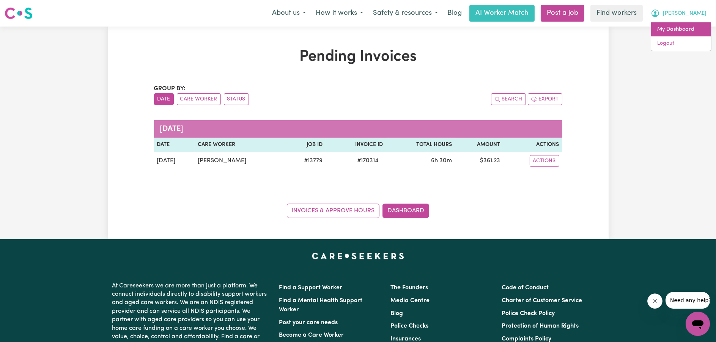
click at [687, 28] on link "My Dashboard" at bounding box center [682, 29] width 60 height 14
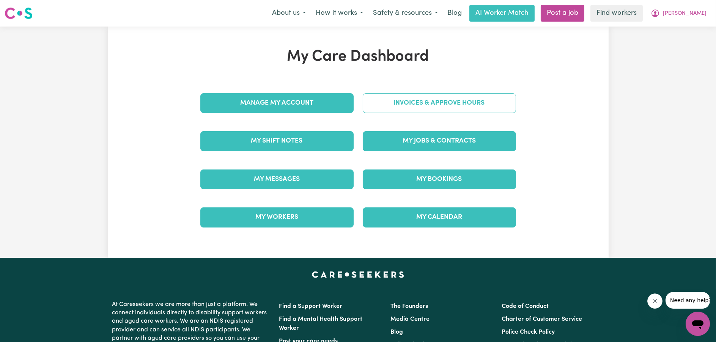
click at [400, 96] on link "Invoices & Approve Hours" at bounding box center [439, 103] width 153 height 20
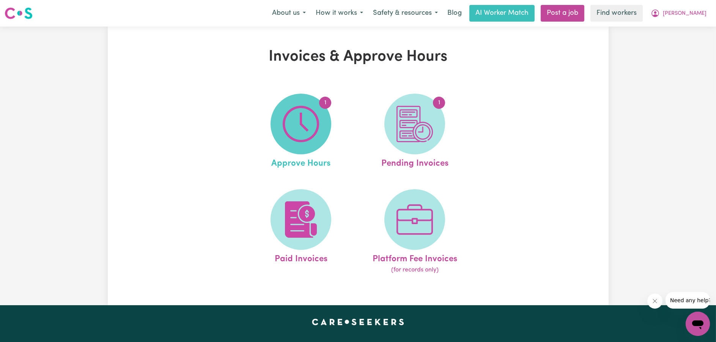
click at [307, 130] on img at bounding box center [301, 124] width 36 height 36
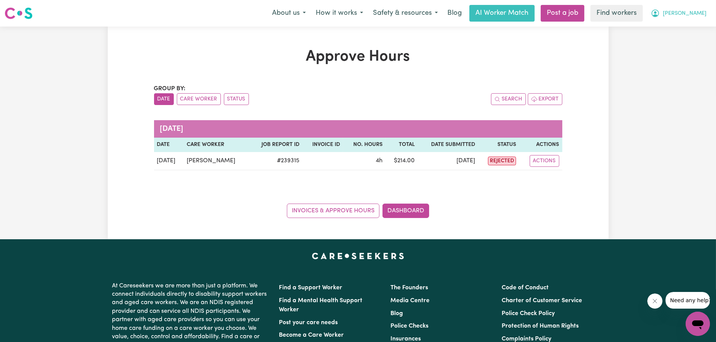
click at [697, 18] on span "[PERSON_NAME]" at bounding box center [685, 13] width 44 height 8
click at [691, 28] on link "My Dashboard" at bounding box center [682, 29] width 60 height 14
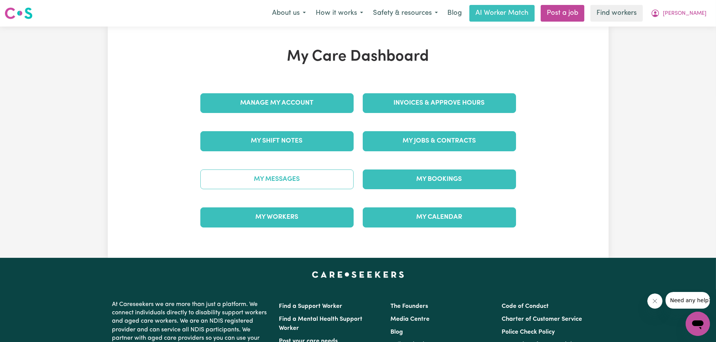
click at [285, 183] on link "My Messages" at bounding box center [276, 180] width 153 height 20
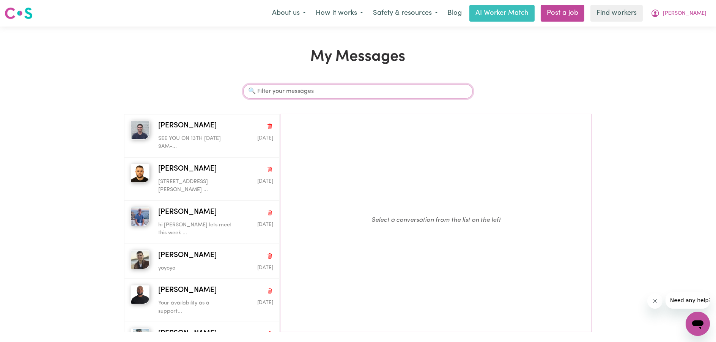
click at [293, 93] on input "Search conversations" at bounding box center [358, 91] width 230 height 14
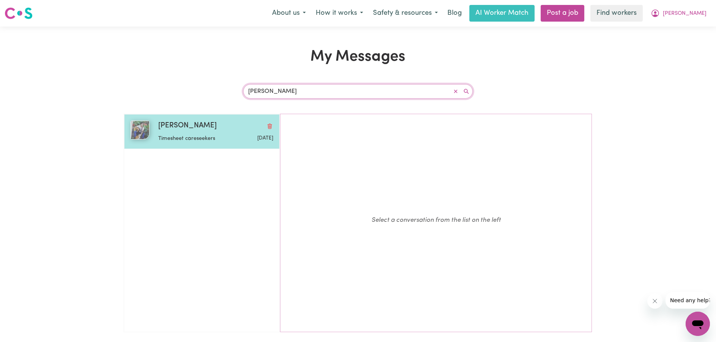
type input "[PERSON_NAME]"
click at [190, 133] on div "Timesheet careseekers" at bounding box center [196, 137] width 77 height 11
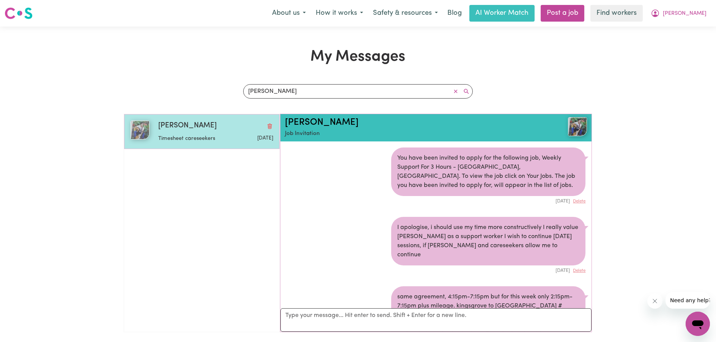
scroll to position [1747, 0]
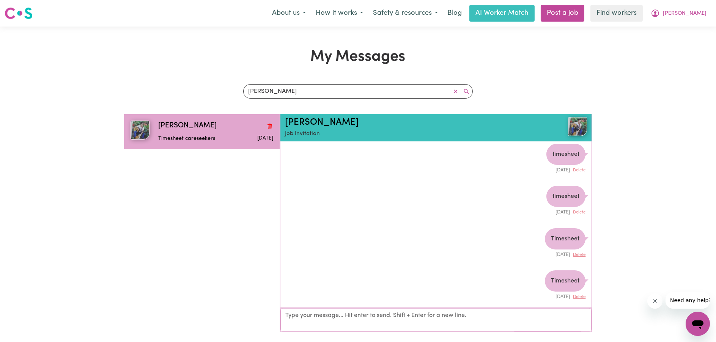
click at [346, 328] on textarea "Your reply" at bounding box center [437, 321] width 312 height 24
click at [557, 313] on div "Timesheet careseekers" at bounding box center [548, 323] width 76 height 21
copy div "Timesheet careseekers"
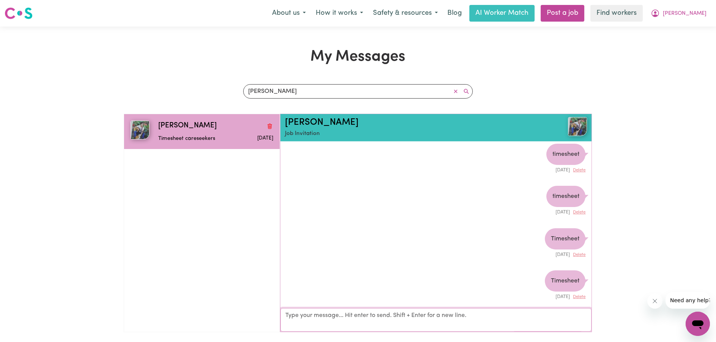
paste textarea "Timesheet careseekers"
type textarea "Timesheet careseekers"
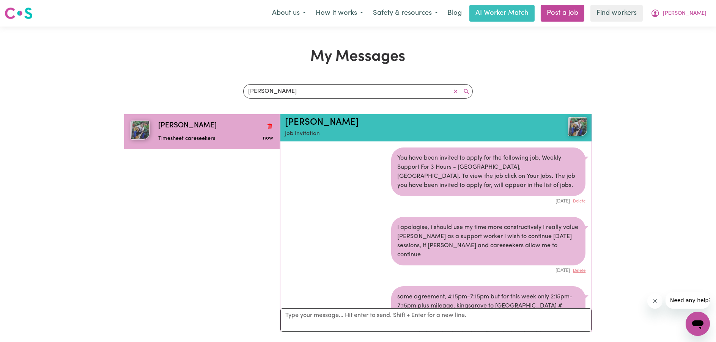
scroll to position [1789, 0]
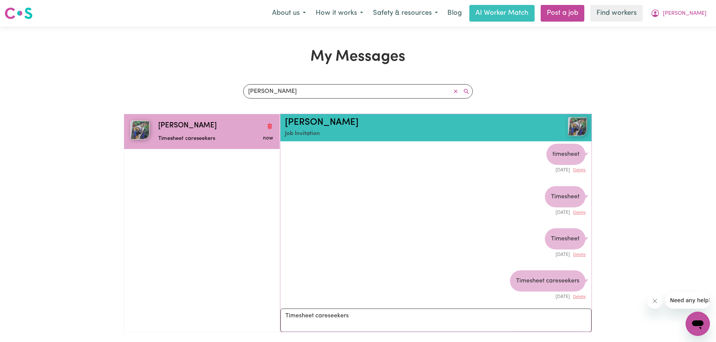
type textarea "Timesheet careseekers"
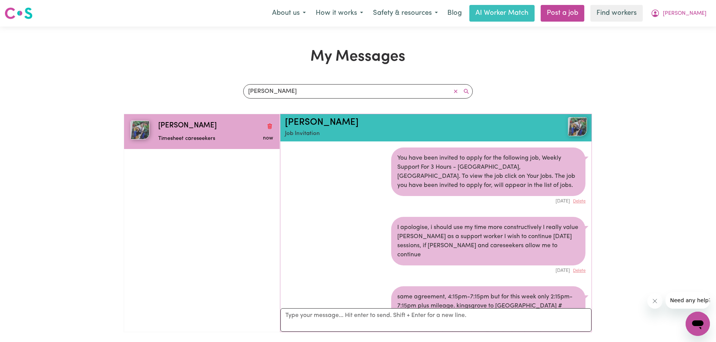
scroll to position [1832, 0]
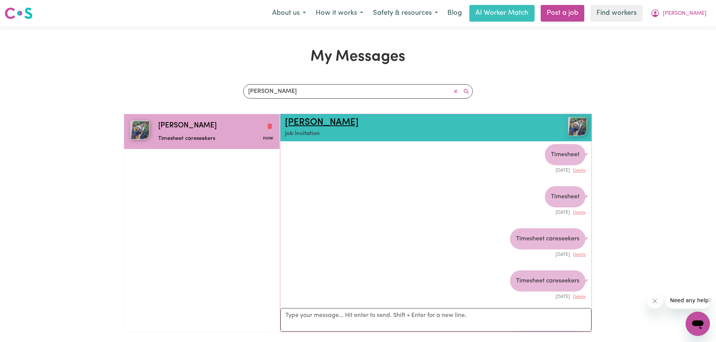
click at [289, 118] on link "[PERSON_NAME]" at bounding box center [322, 122] width 74 height 9
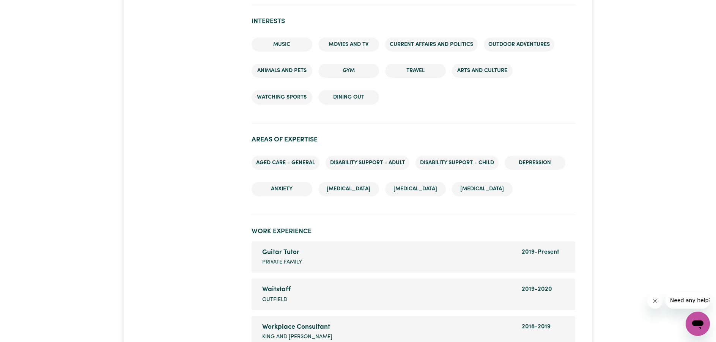
scroll to position [987, 0]
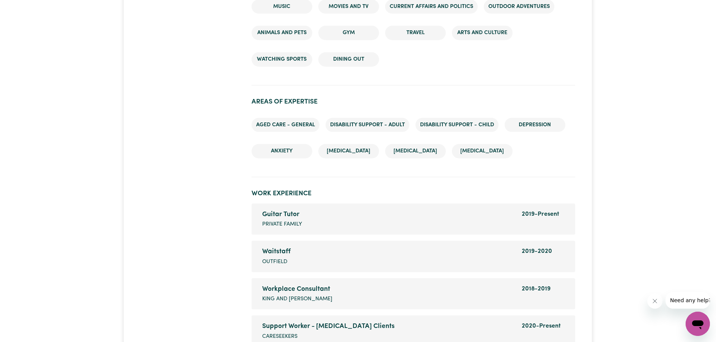
click at [270, 259] on span "Outfield" at bounding box center [274, 262] width 25 height 8
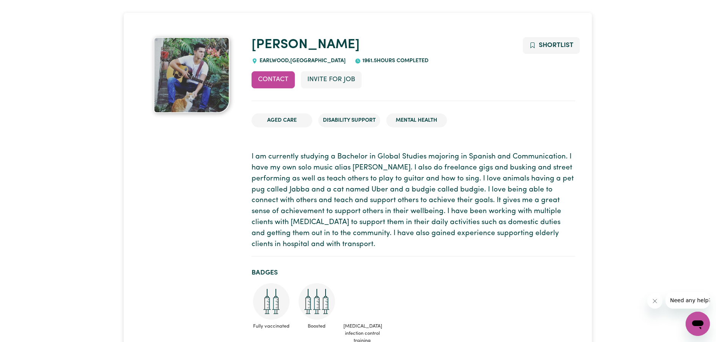
scroll to position [0, 0]
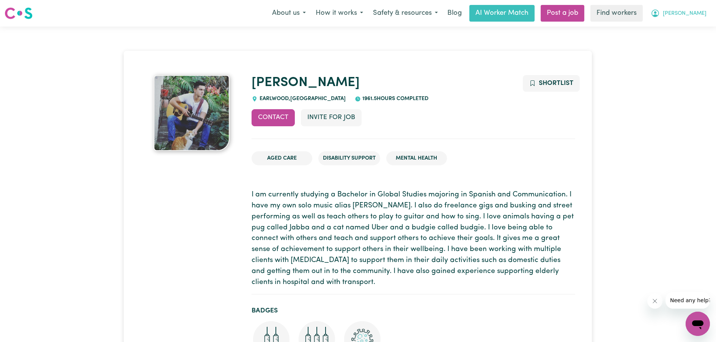
click at [696, 17] on span "[PERSON_NAME]" at bounding box center [685, 13] width 44 height 8
click at [695, 32] on link "My Dashboard" at bounding box center [682, 29] width 60 height 14
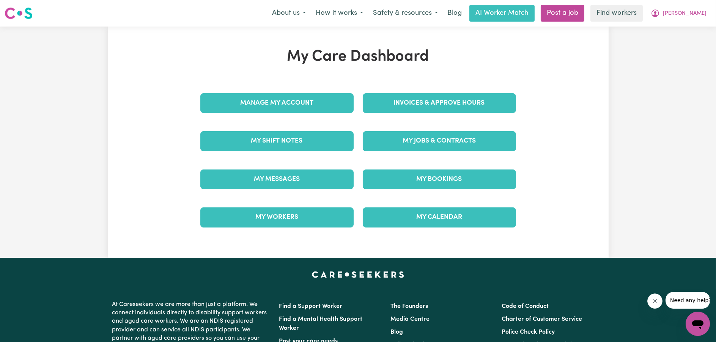
click at [295, 189] on div "My Messages" at bounding box center [277, 180] width 162 height 38
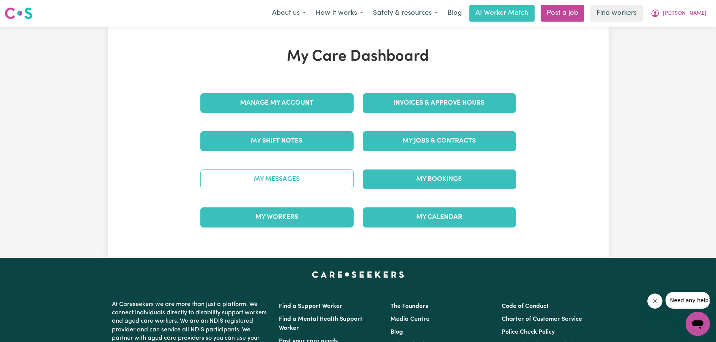
click at [296, 183] on link "My Messages" at bounding box center [276, 180] width 153 height 20
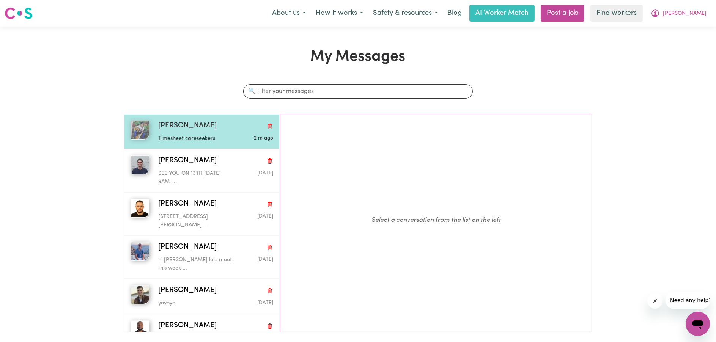
click at [194, 126] on div "[PERSON_NAME]" at bounding box center [215, 126] width 115 height 11
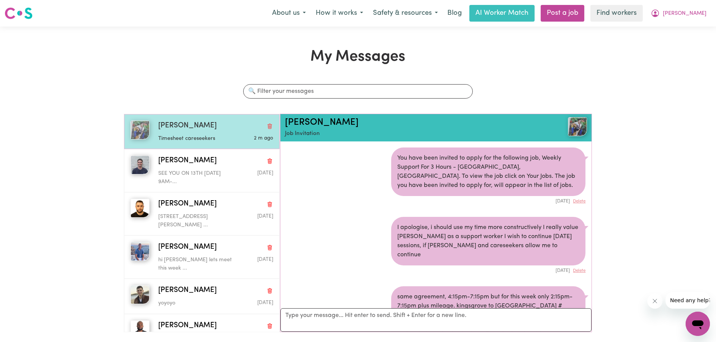
scroll to position [1832, 0]
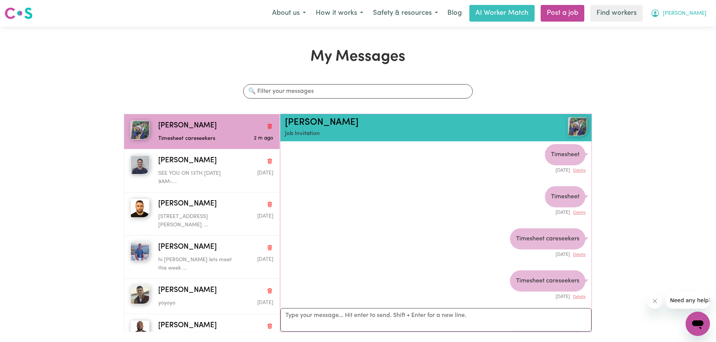
click at [694, 6] on button "[PERSON_NAME]" at bounding box center [679, 13] width 66 height 16
click at [688, 22] on div "About us How it works Safety & resources Blog AI Worker Match Post a job Find w…" at bounding box center [489, 13] width 445 height 17
drag, startPoint x: 690, startPoint y: 12, endPoint x: 686, endPoint y: 25, distance: 13.5
click at [689, 12] on span "[PERSON_NAME]" at bounding box center [685, 13] width 44 height 8
click at [686, 28] on link "My Dashboard" at bounding box center [682, 29] width 60 height 14
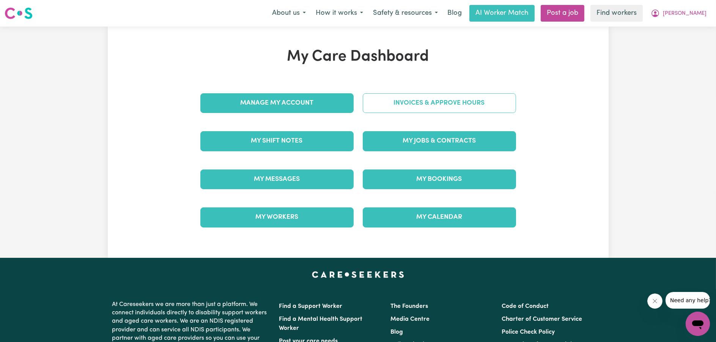
click at [380, 103] on link "Invoices & Approve Hours" at bounding box center [439, 103] width 153 height 20
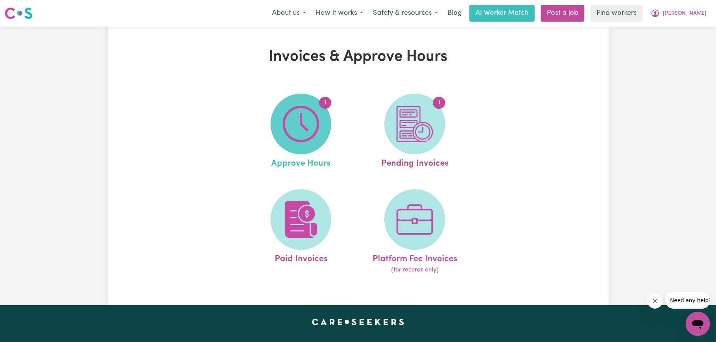
click at [321, 117] on span "1" at bounding box center [301, 124] width 61 height 61
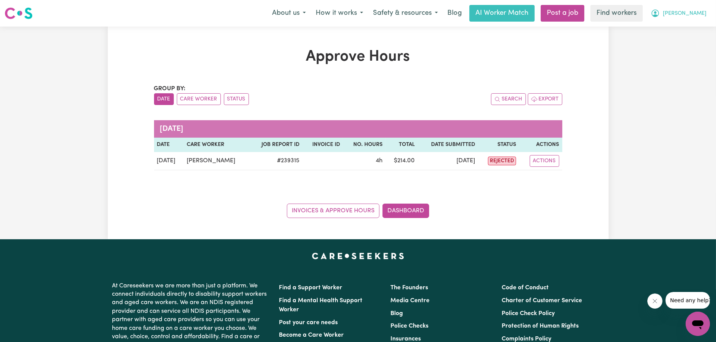
click at [685, 13] on button "[PERSON_NAME]" at bounding box center [679, 13] width 66 height 16
click at [684, 28] on link "My Dashboard" at bounding box center [682, 29] width 60 height 14
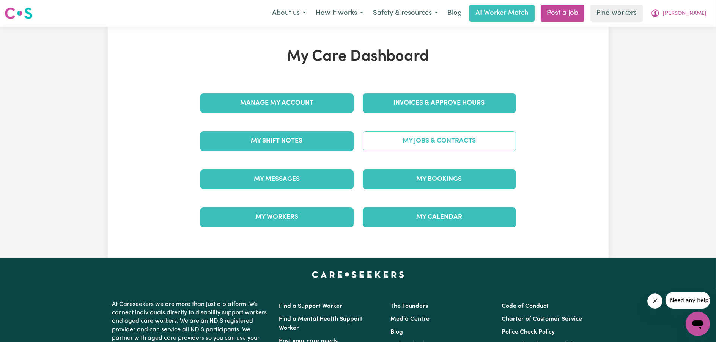
click at [417, 142] on link "My Jobs & Contracts" at bounding box center [439, 141] width 153 height 20
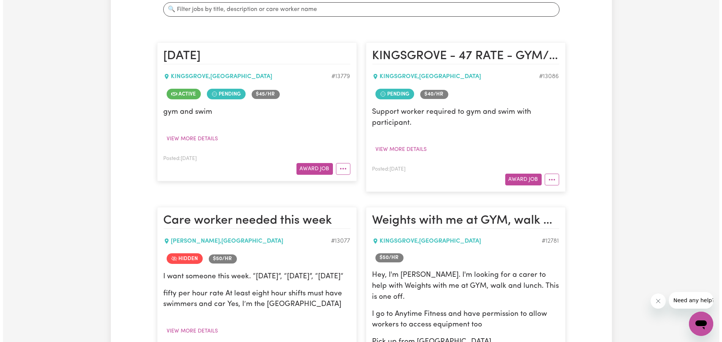
scroll to position [38, 0]
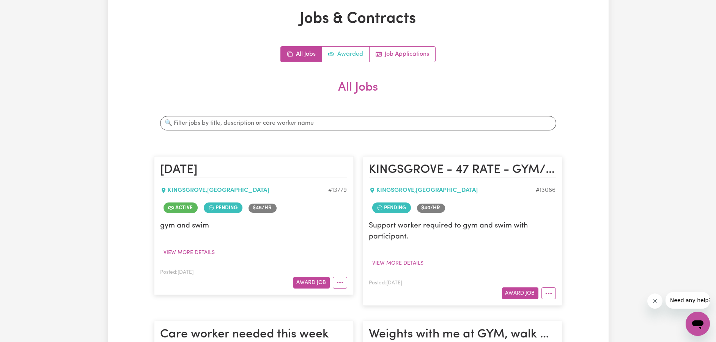
click at [334, 58] on span "Active jobs" at bounding box center [331, 54] width 6 height 9
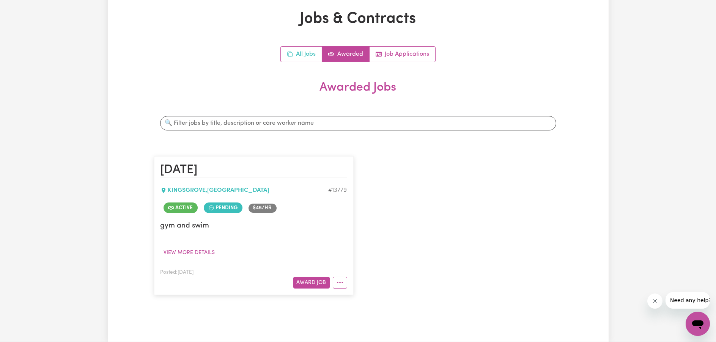
click at [301, 60] on link "All Jobs" at bounding box center [301, 54] width 41 height 15
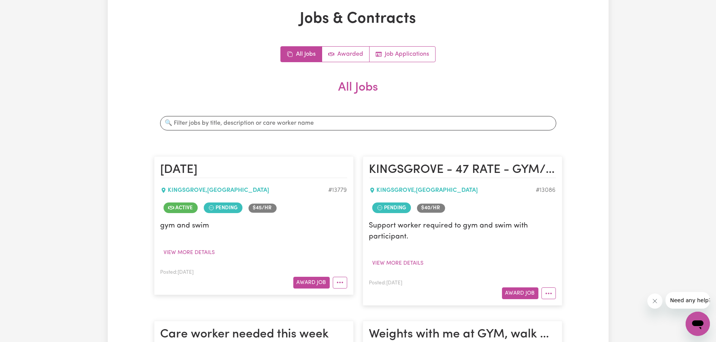
click at [396, 211] on span "Pending" at bounding box center [391, 208] width 39 height 11
click at [397, 207] on span "Pending" at bounding box center [391, 208] width 39 height 11
click at [342, 288] on button "More options" at bounding box center [340, 283] width 14 height 12
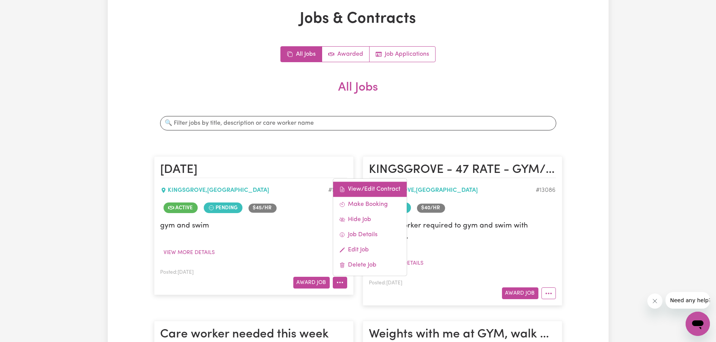
click at [362, 188] on link "View/Edit Contract" at bounding box center [370, 189] width 74 height 15
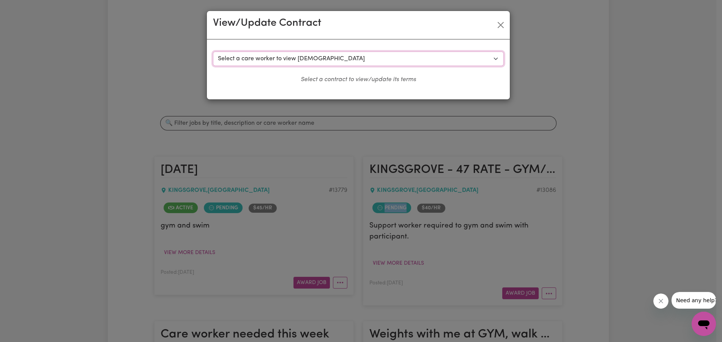
click at [351, 58] on select "Select a care worker to view contract #9916 - Nicholas D (contract terminated) …" at bounding box center [358, 59] width 291 height 14
click at [360, 44] on div "Select a contract to view Select a care worker to view contract #9916 - Nichola…" at bounding box center [358, 69] width 303 height 60
click at [503, 24] on button "Close" at bounding box center [501, 25] width 12 height 12
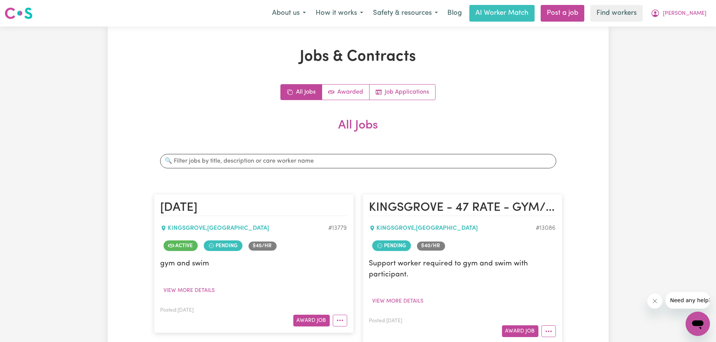
scroll to position [0, 0]
